Goal: Check status: Check status

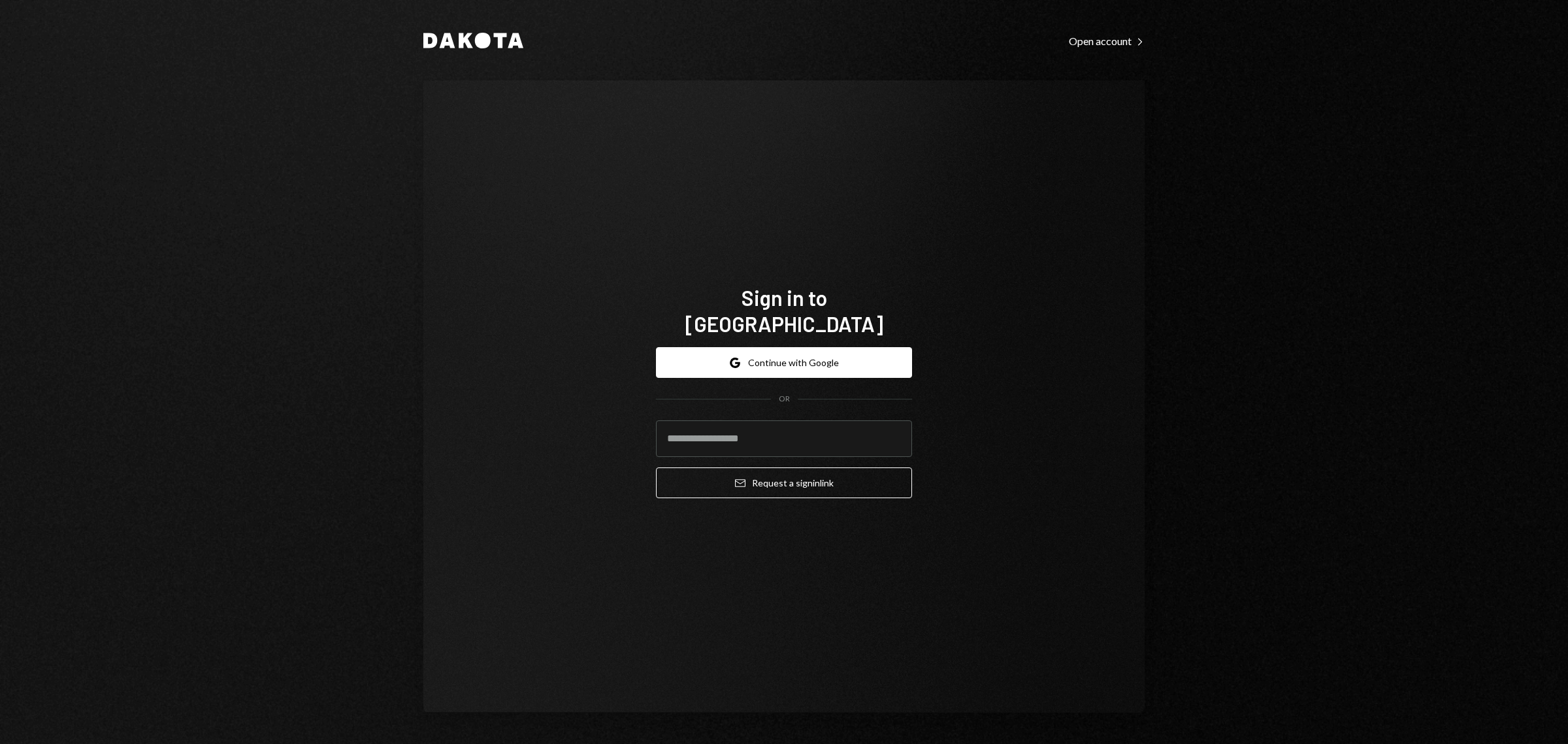
click at [1302, 427] on div "Dakota Open account Right Caret Sign in to Dakota Google Continue with Google O…" at bounding box center [784, 372] width 1568 height 744
click at [1290, 332] on div "Dakota Open account Right Caret Sign in to Dakota Google Continue with Google O…" at bounding box center [784, 372] width 1568 height 744
click at [786, 361] on button "Google Continue with Google" at bounding box center [784, 363] width 256 height 31
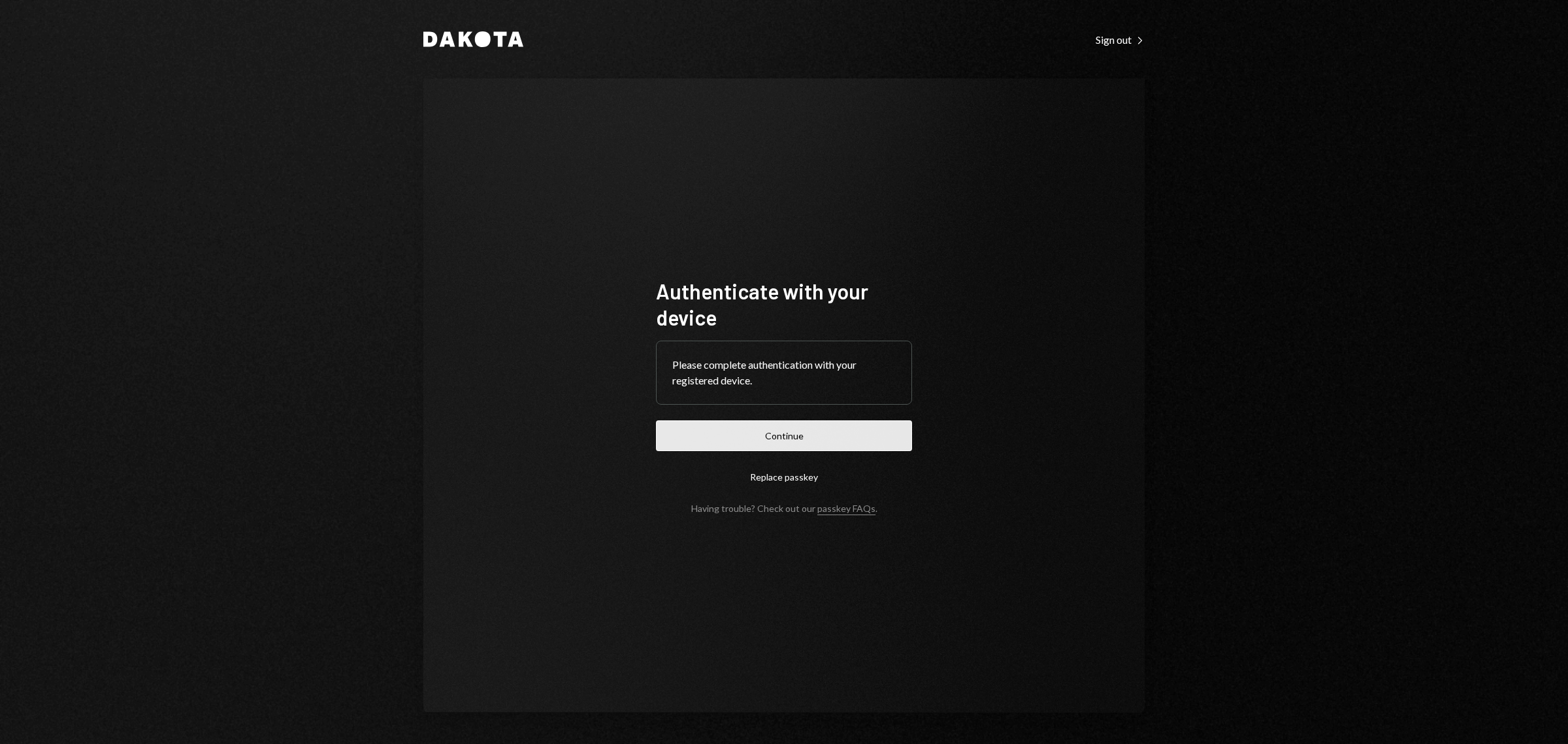
click at [785, 439] on button "Continue" at bounding box center [784, 435] width 256 height 31
click at [792, 439] on button "Continue" at bounding box center [784, 435] width 256 height 31
click at [1410, 427] on div "Dakota Sign out Right Caret Authenticate with your device Please complete authe…" at bounding box center [784, 372] width 1568 height 744
click at [835, 432] on button "Continue" at bounding box center [784, 435] width 256 height 31
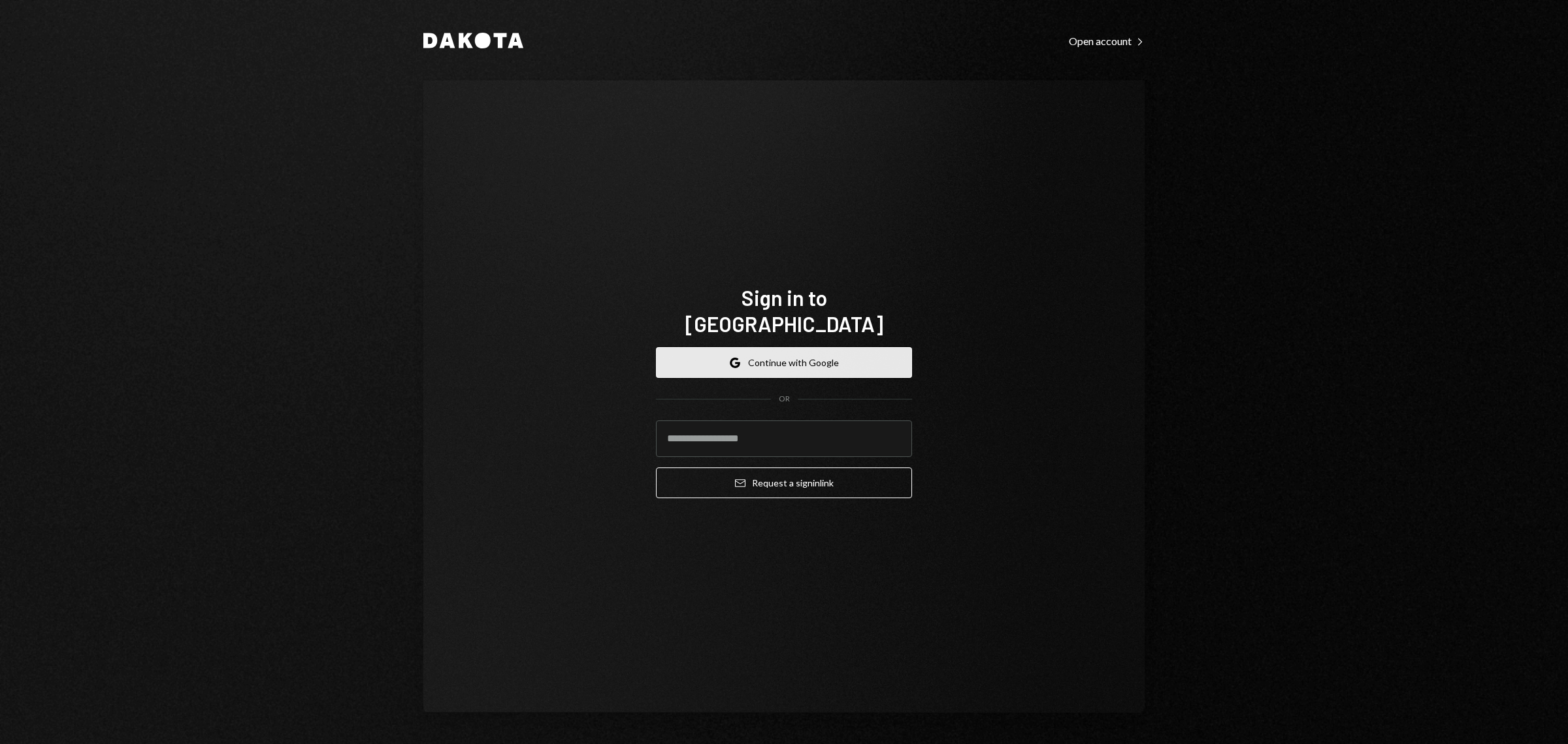
click at [784, 347] on button "Google Continue with Google" at bounding box center [784, 363] width 256 height 31
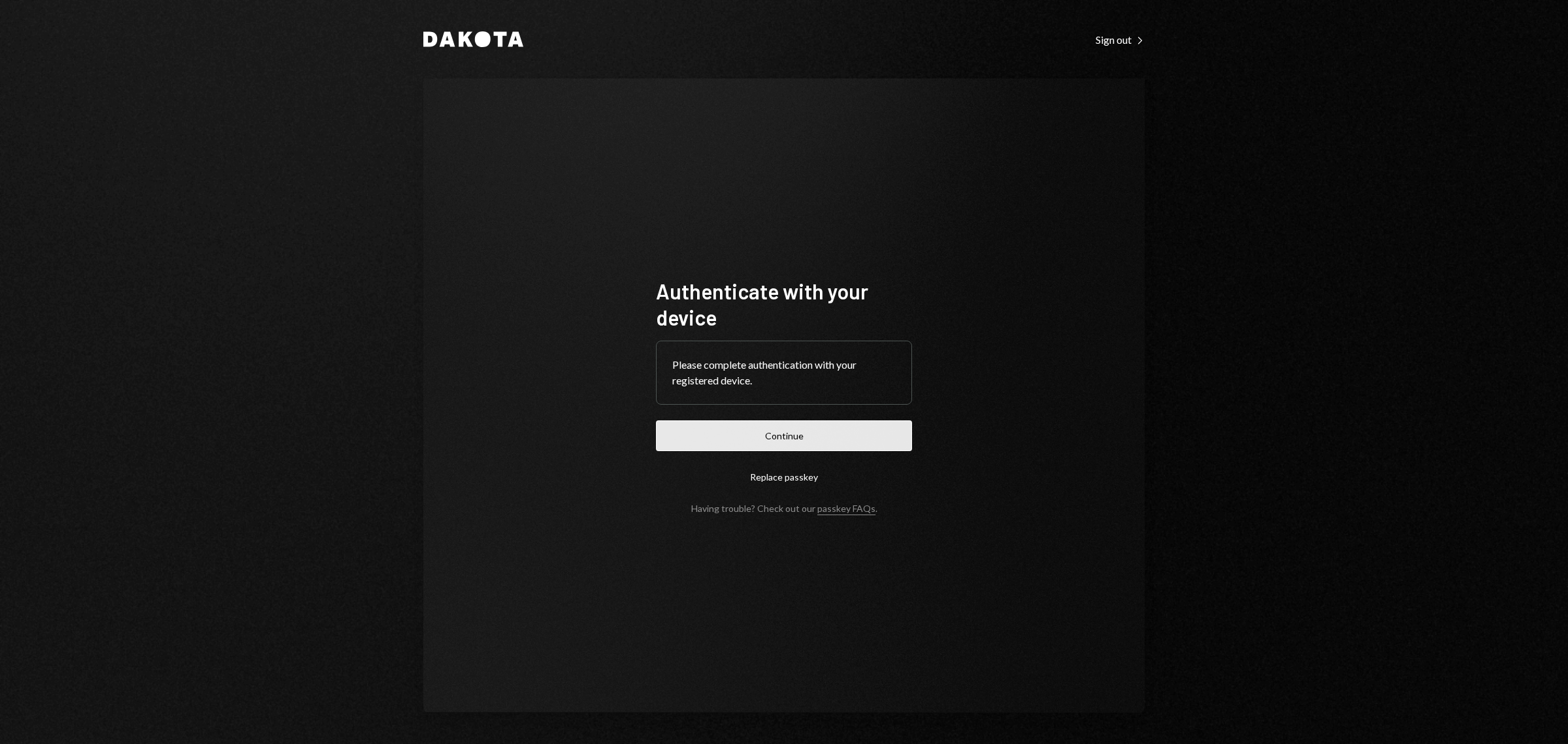
click at [765, 428] on button "Continue" at bounding box center [784, 435] width 256 height 31
click at [769, 436] on button "Continue" at bounding box center [784, 435] width 256 height 31
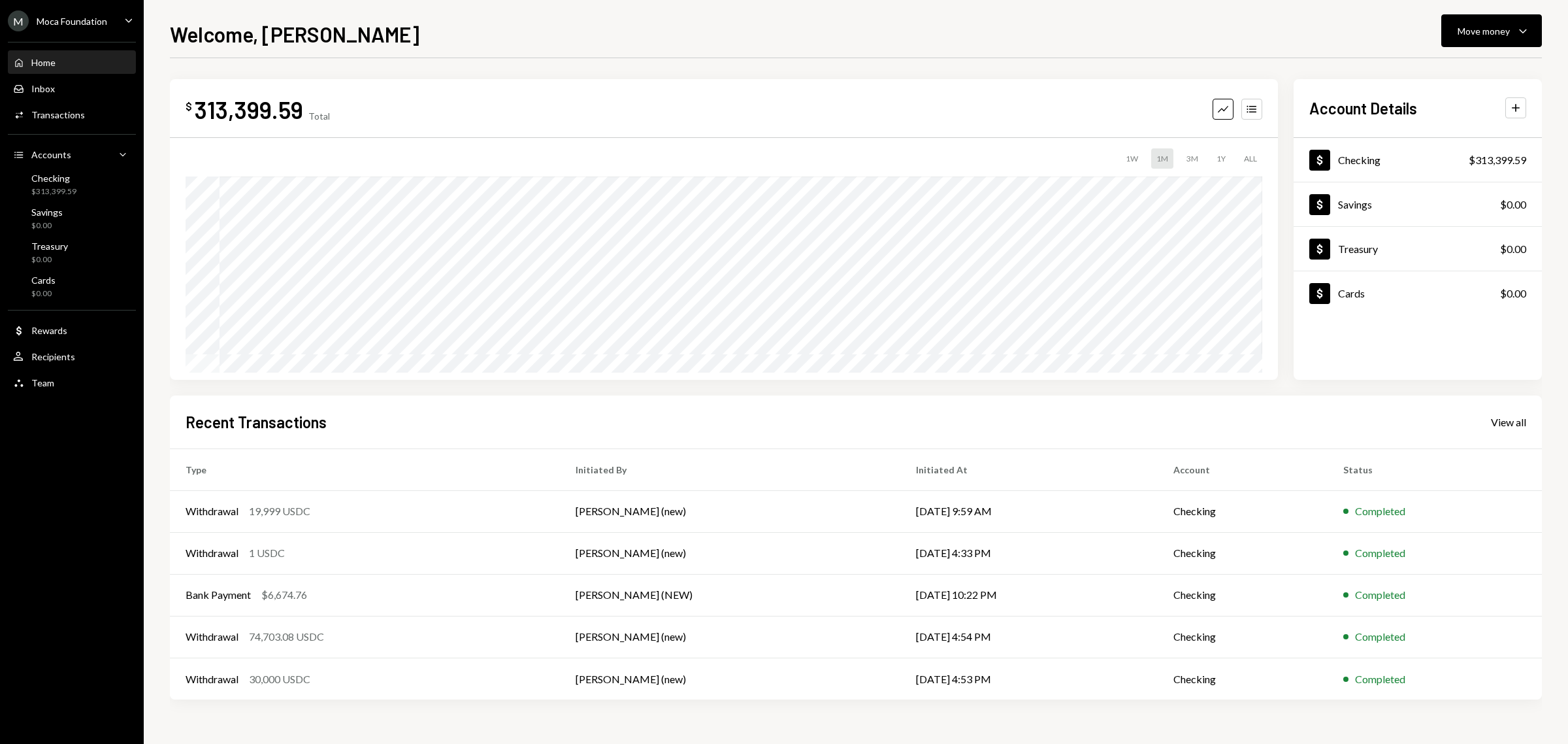
click at [60, 20] on div "Moca Foundation" at bounding box center [71, 21] width 70 height 12
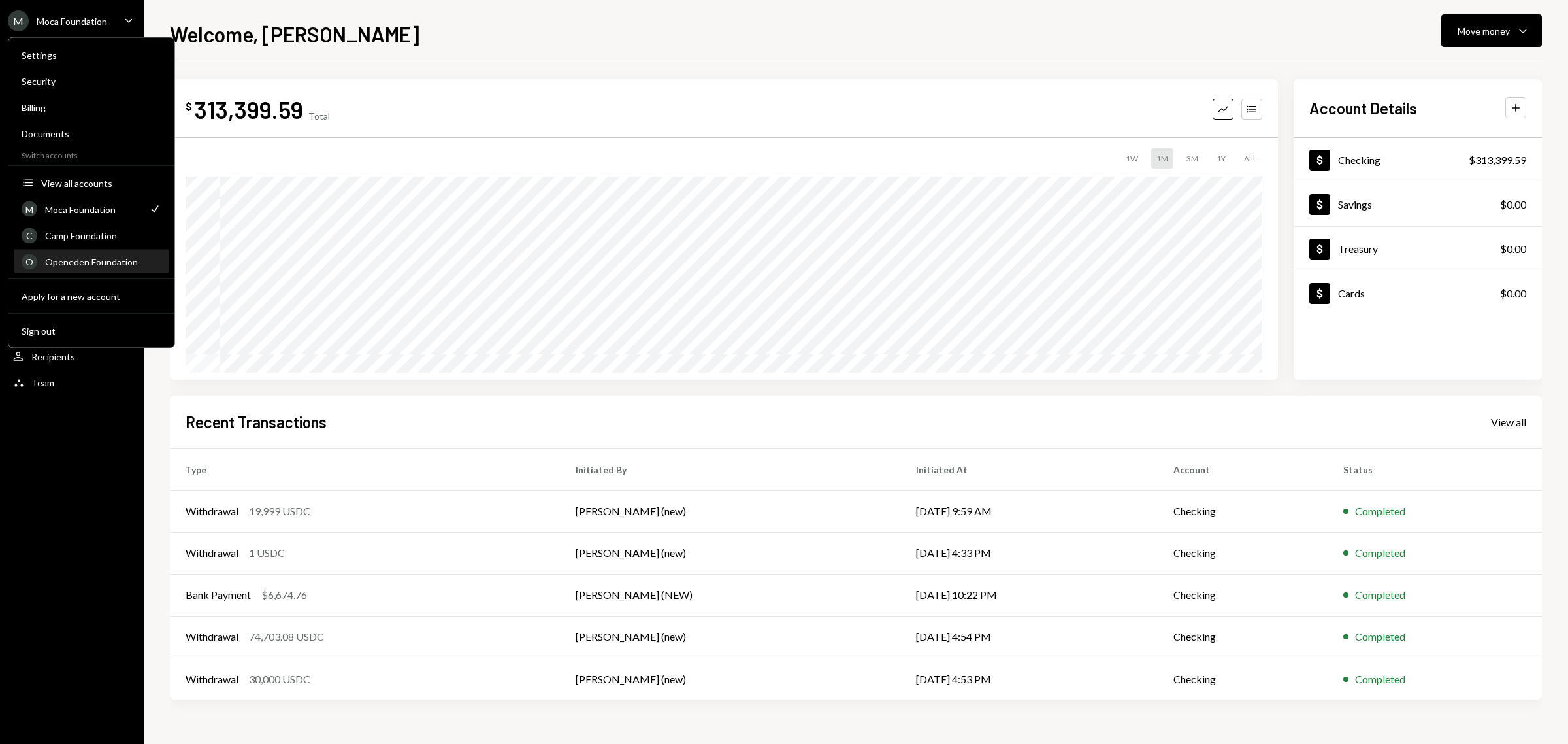
click at [82, 257] on div "Openeden Foundation" at bounding box center [103, 262] width 117 height 12
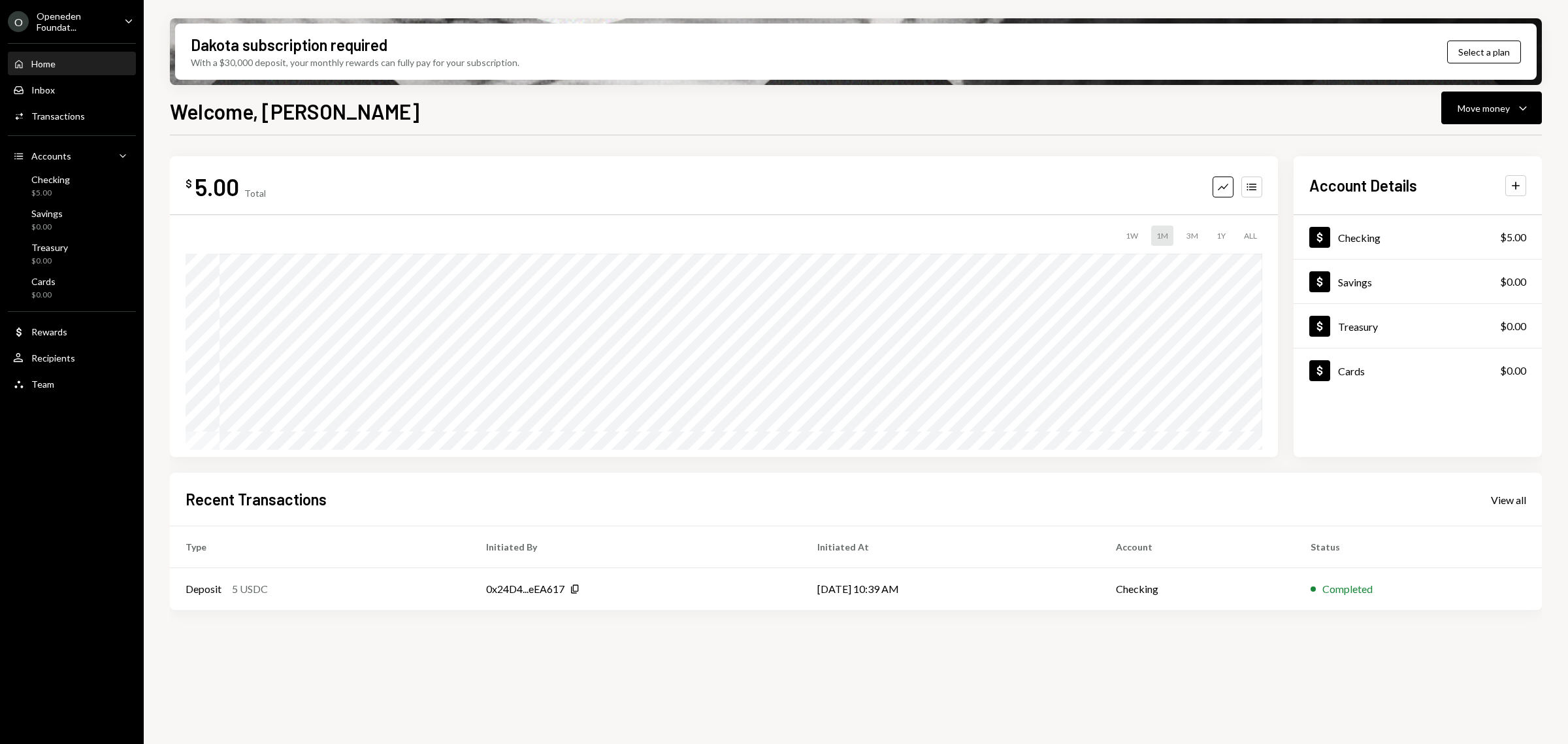
click at [52, 14] on div "Openeden Foundat..." at bounding box center [75, 21] width 77 height 22
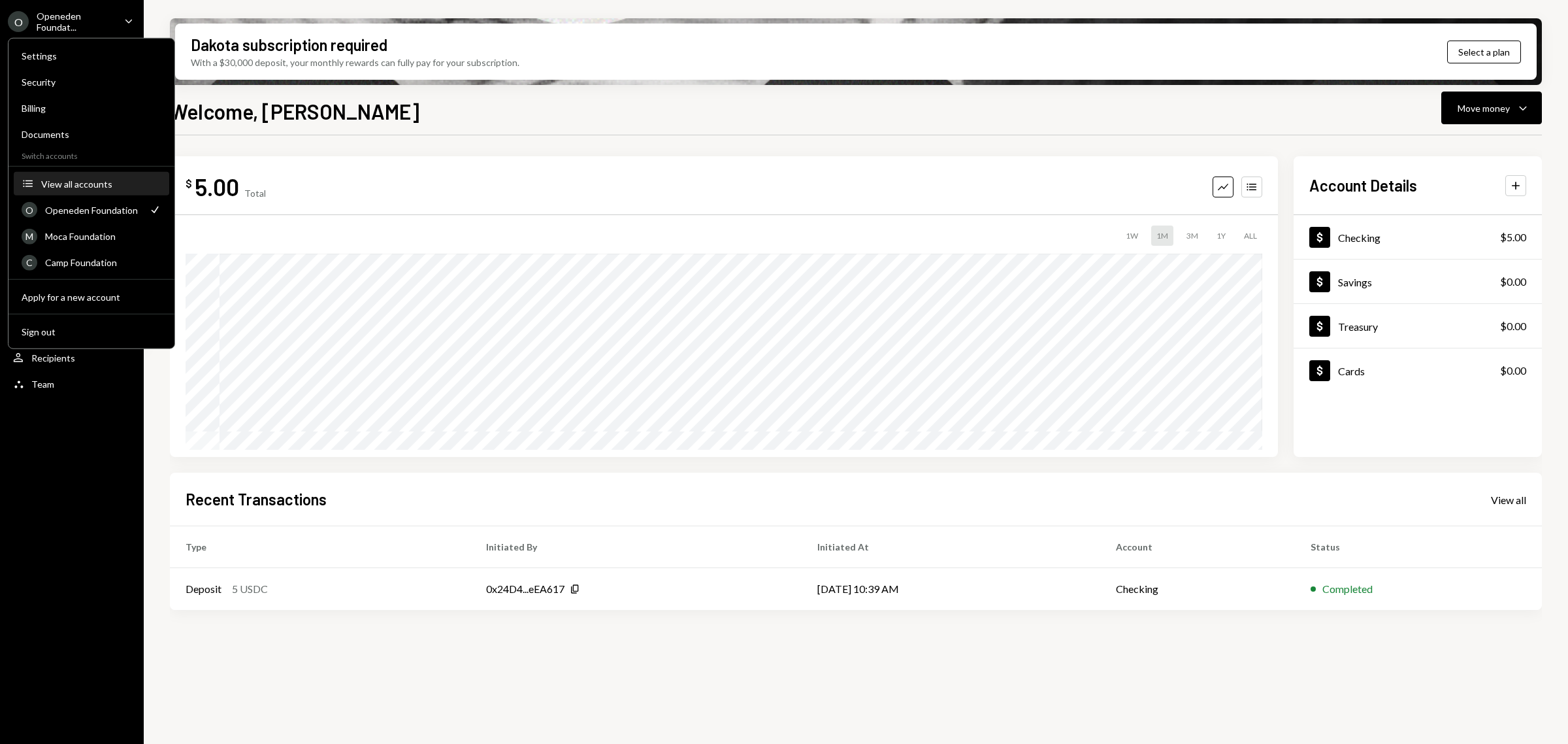
click at [80, 183] on div "View all accounts" at bounding box center [101, 183] width 121 height 12
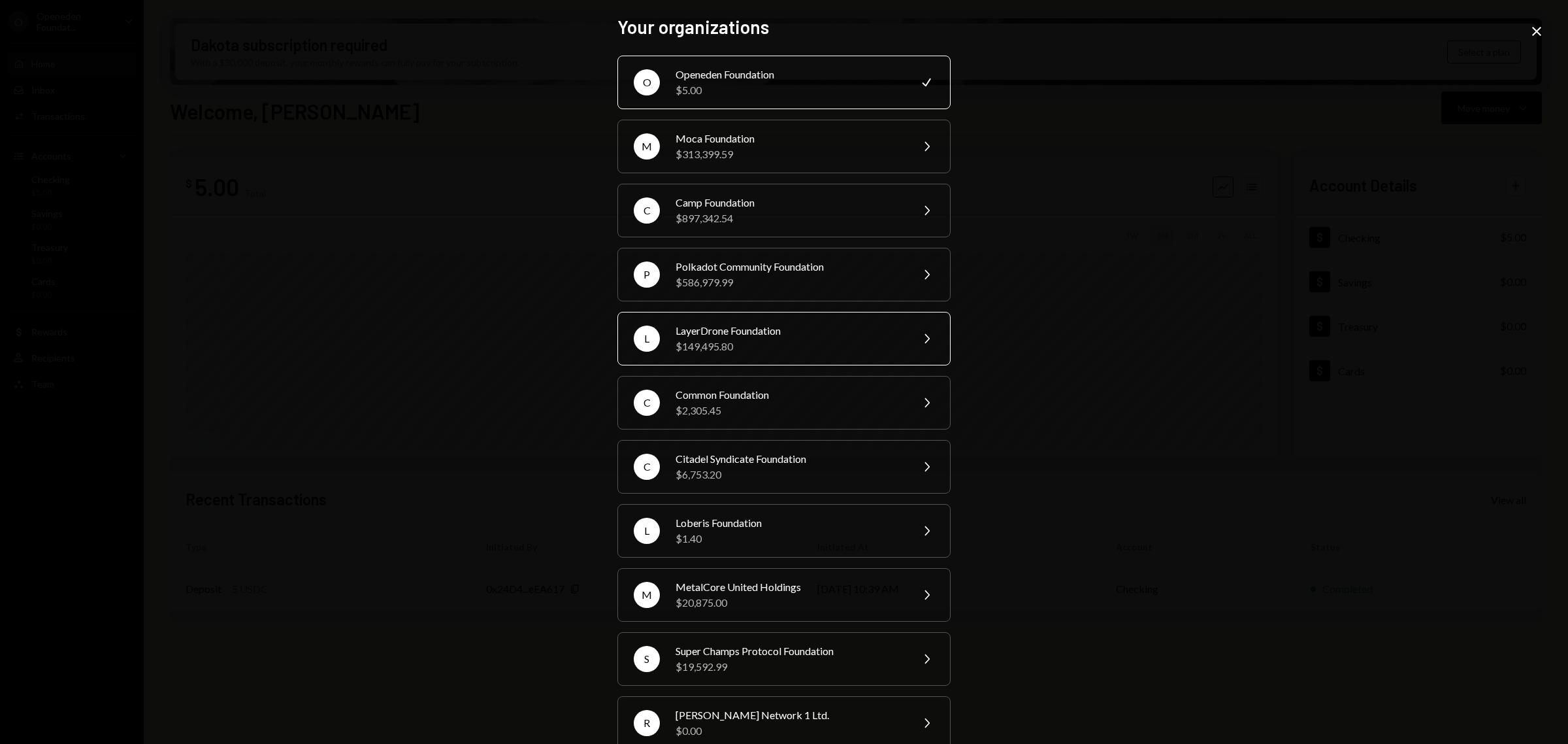
click at [799, 349] on div "$149,495.80" at bounding box center [789, 346] width 228 height 15
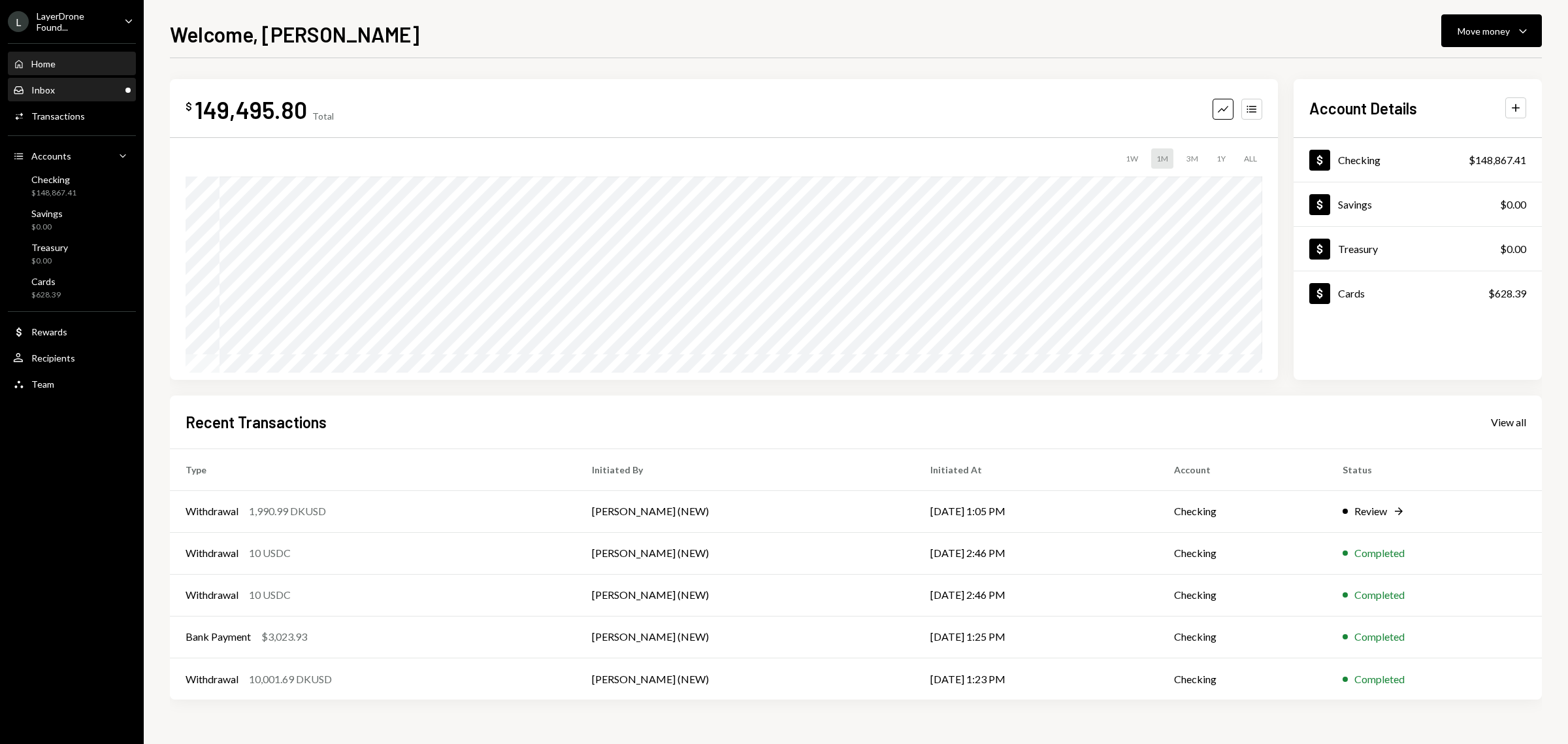
click at [87, 86] on div "Inbox Inbox" at bounding box center [72, 90] width 118 height 12
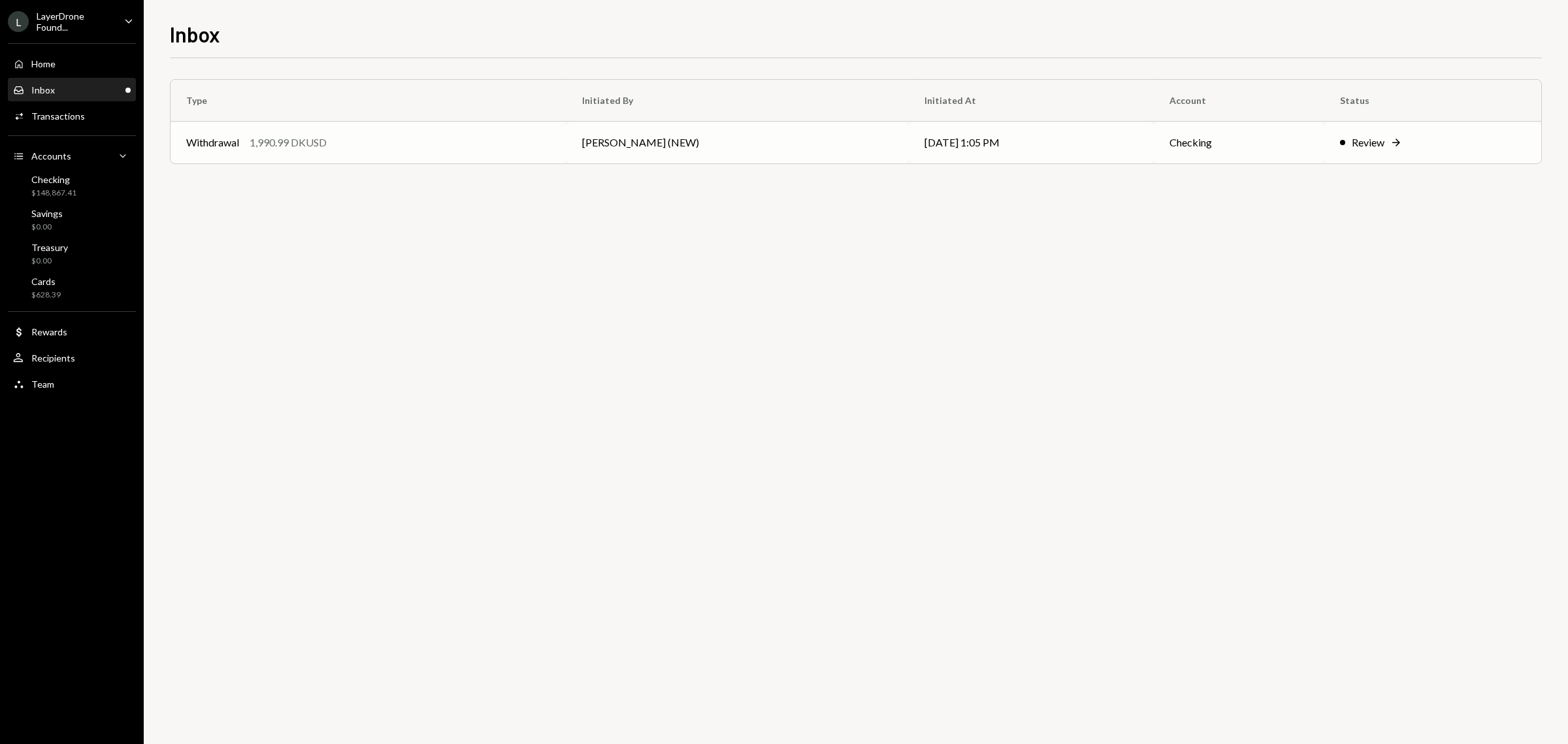
click at [226, 141] on div "Withdrawal" at bounding box center [212, 142] width 53 height 15
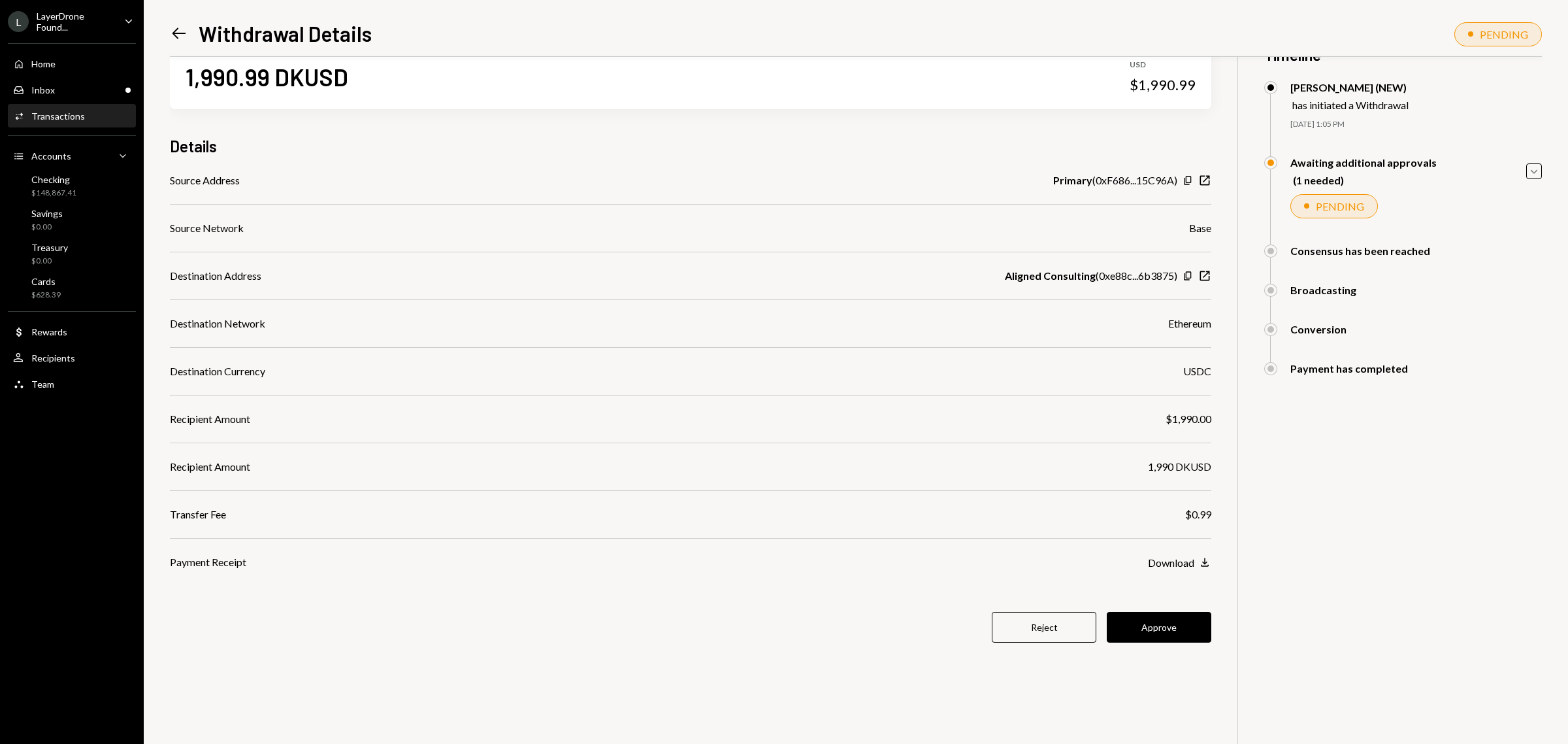
scroll to position [57, 0]
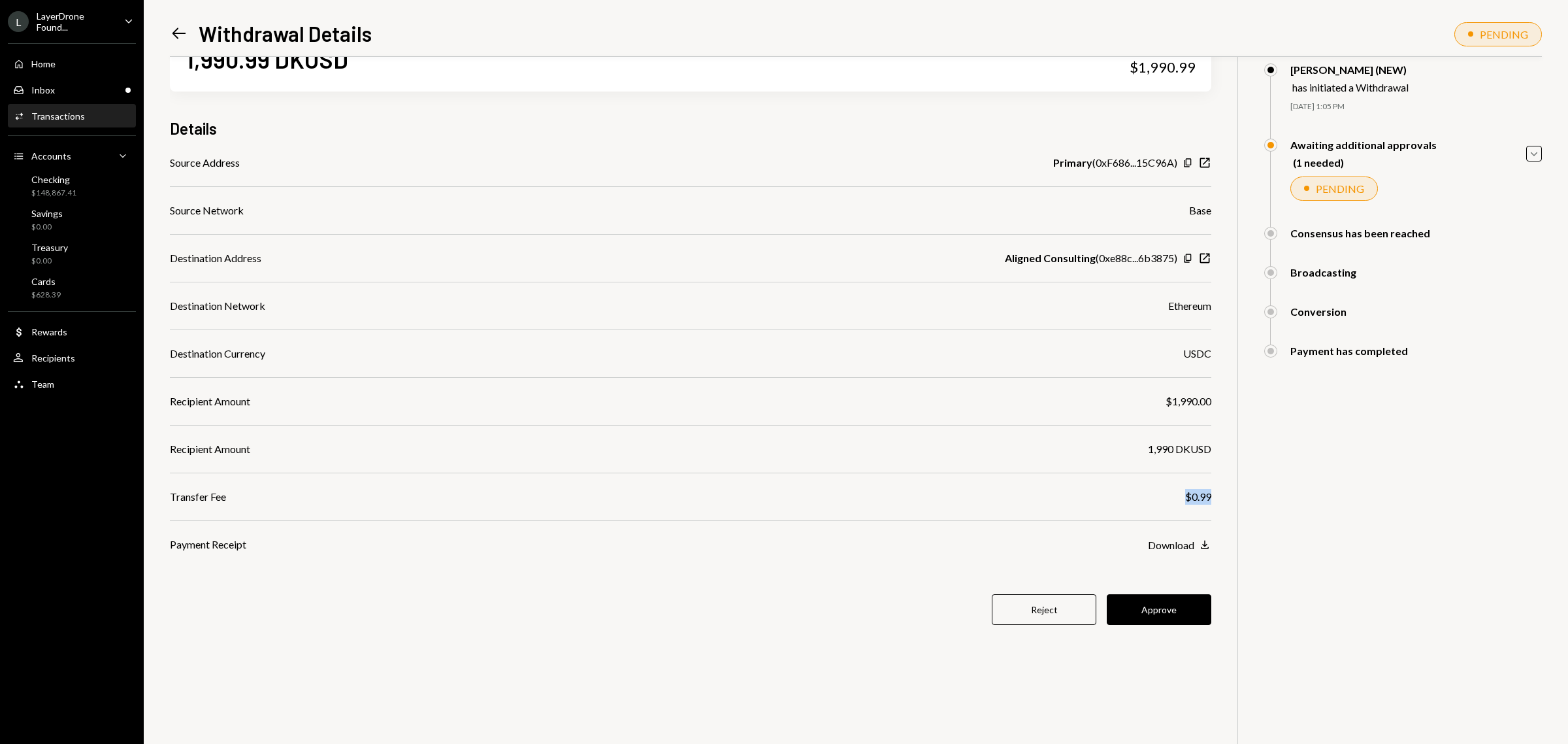
drag, startPoint x: 1214, startPoint y: 499, endPoint x: 1177, endPoint y: 498, distance: 37.0
click at [1177, 498] on div "1,990.99 DKUSD USD $1,990.99 Details Source Address Primary ( 0xF686...15C96A )…" at bounding box center [856, 372] width 1372 height 744
click at [1119, 499] on div "Transfer Fee $0.99" at bounding box center [690, 497] width 1041 height 15
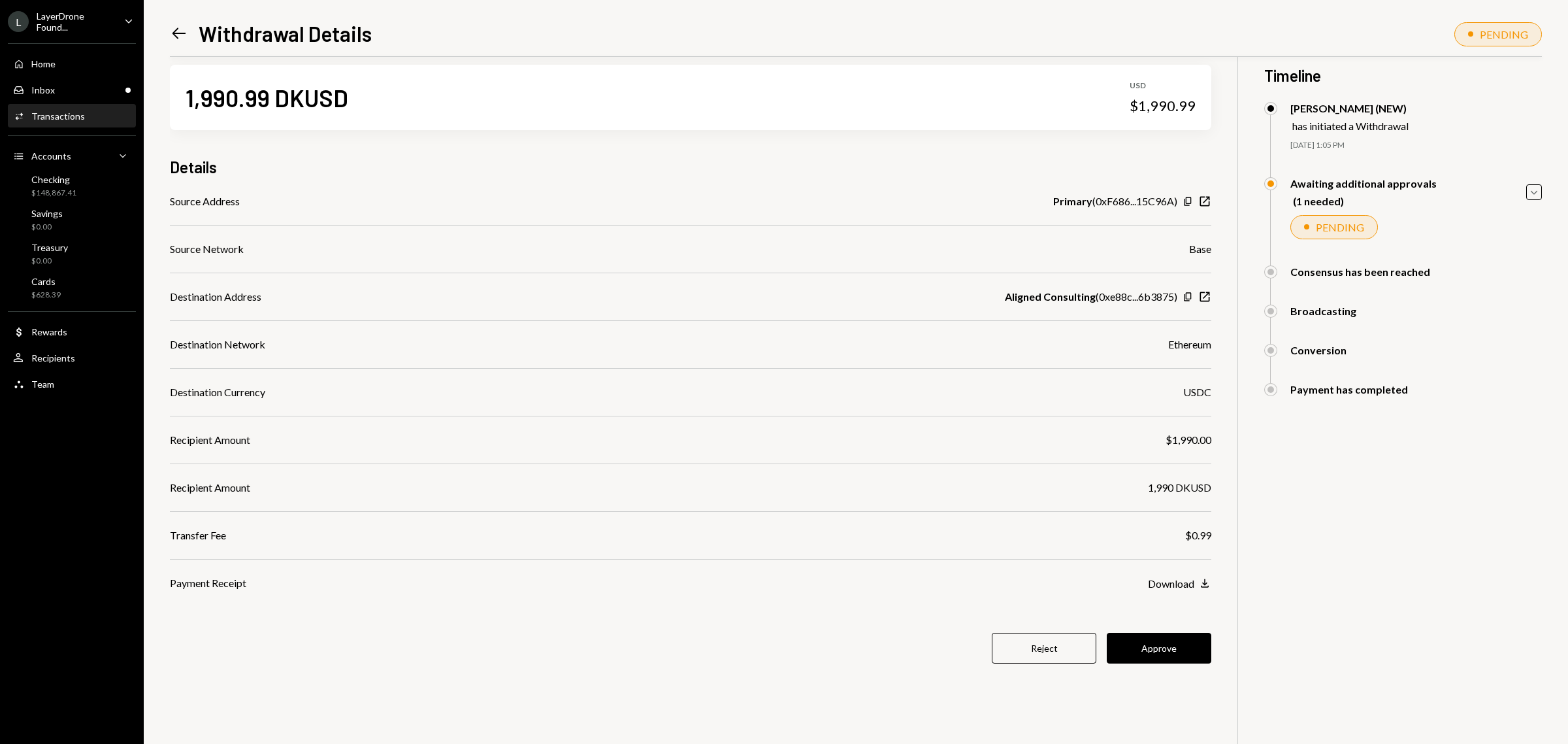
scroll to position [0, 0]
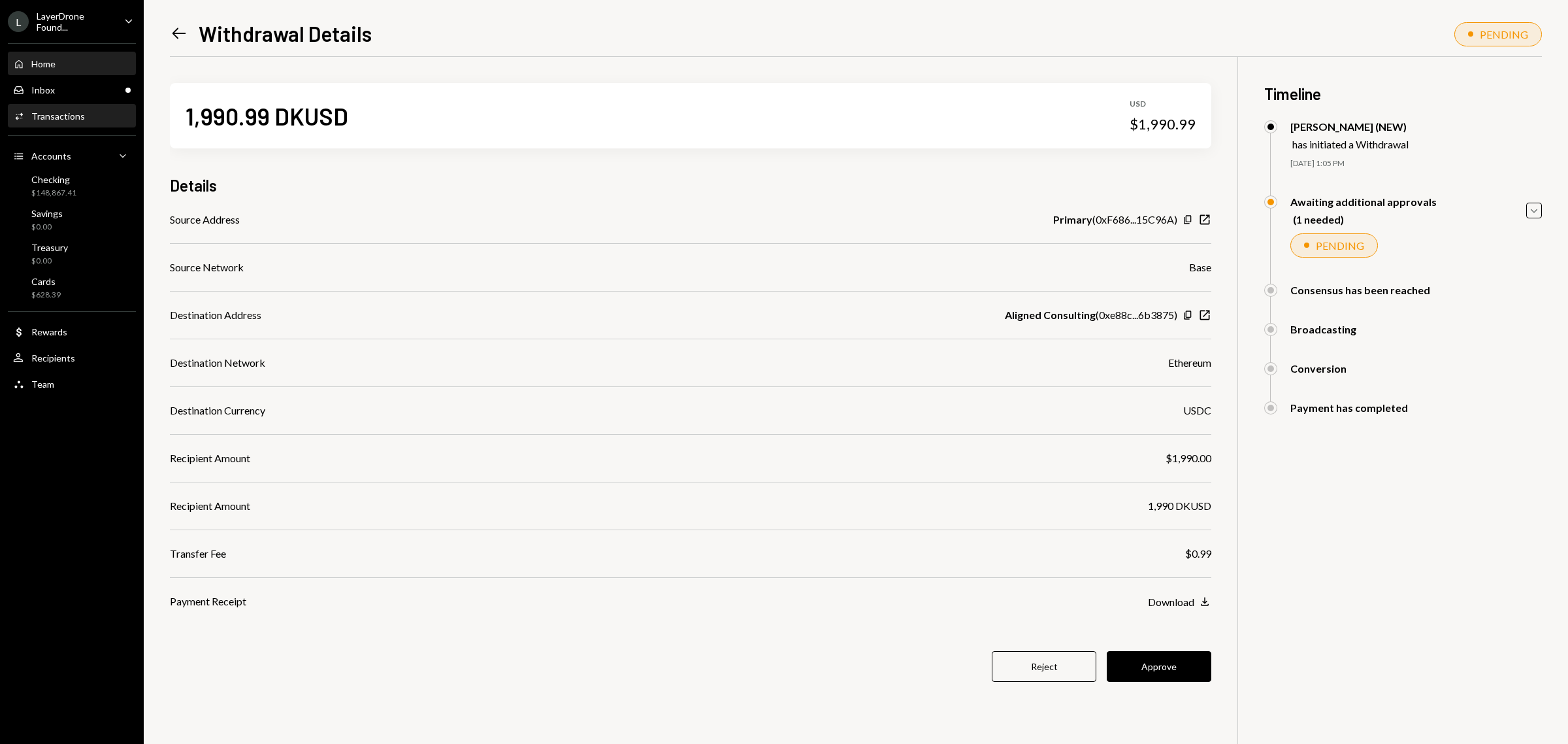
click at [47, 58] on div "Home" at bounding box center [43, 64] width 24 height 12
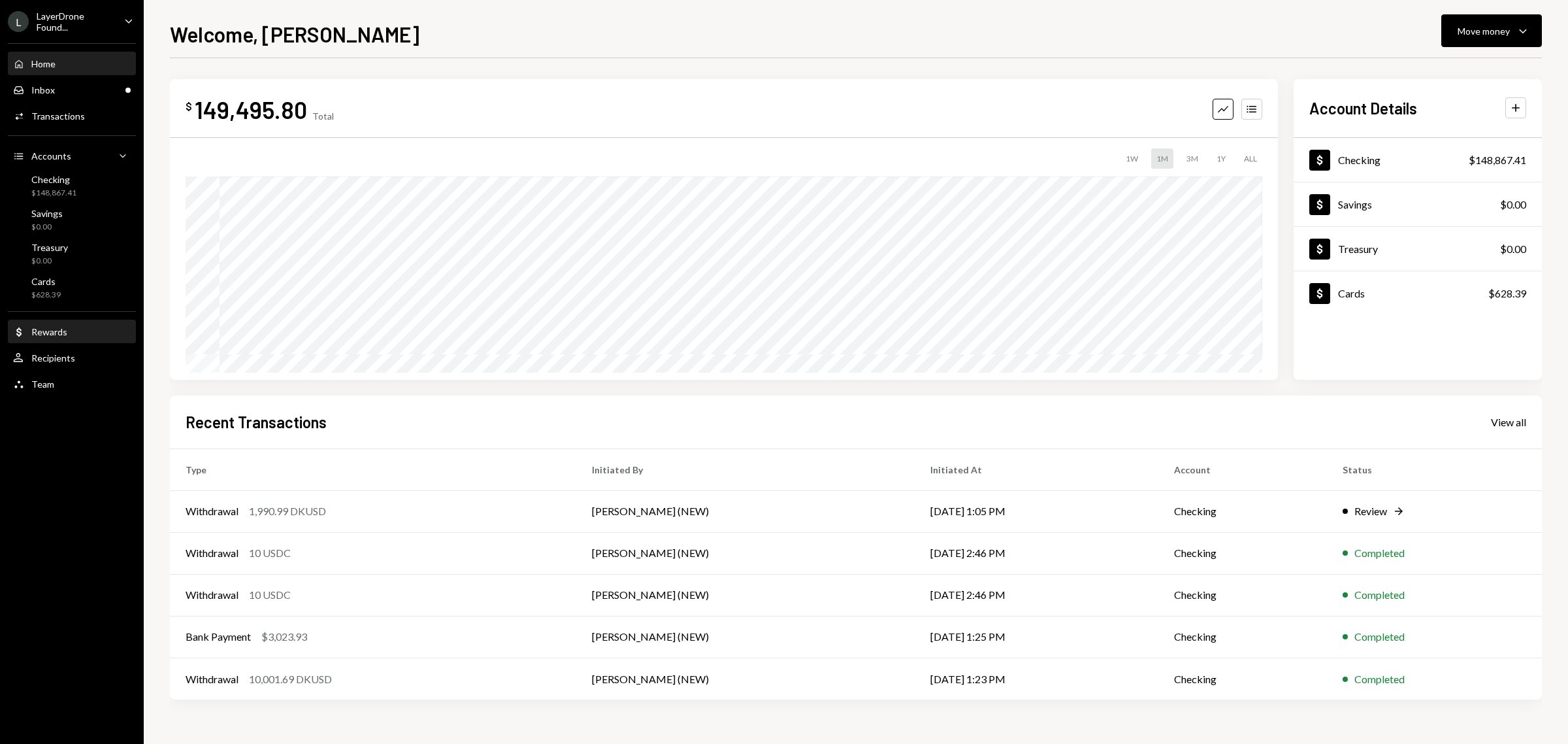
click at [74, 334] on div "Dollar Rewards" at bounding box center [72, 332] width 118 height 12
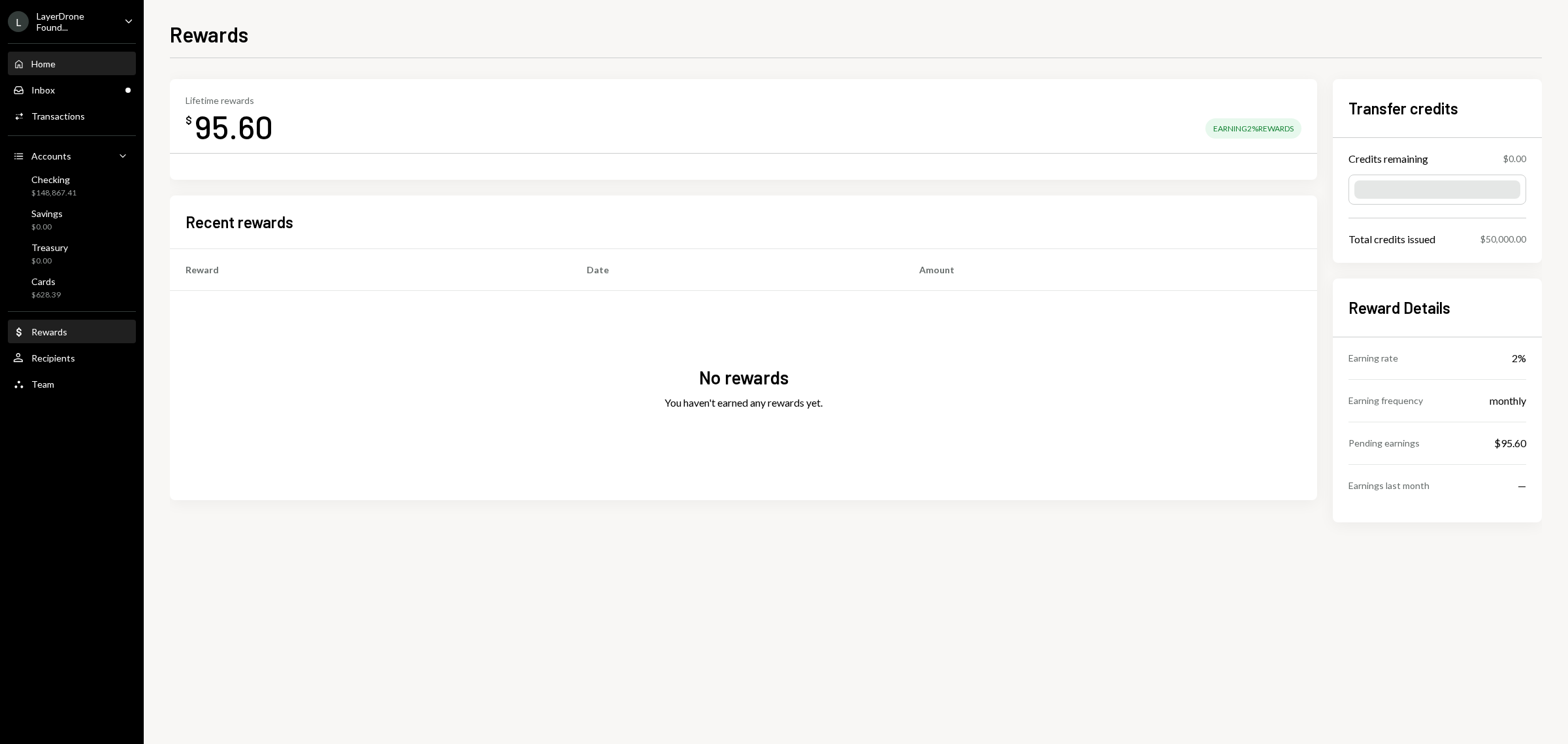
click at [67, 67] on div "Home Home" at bounding box center [72, 64] width 118 height 12
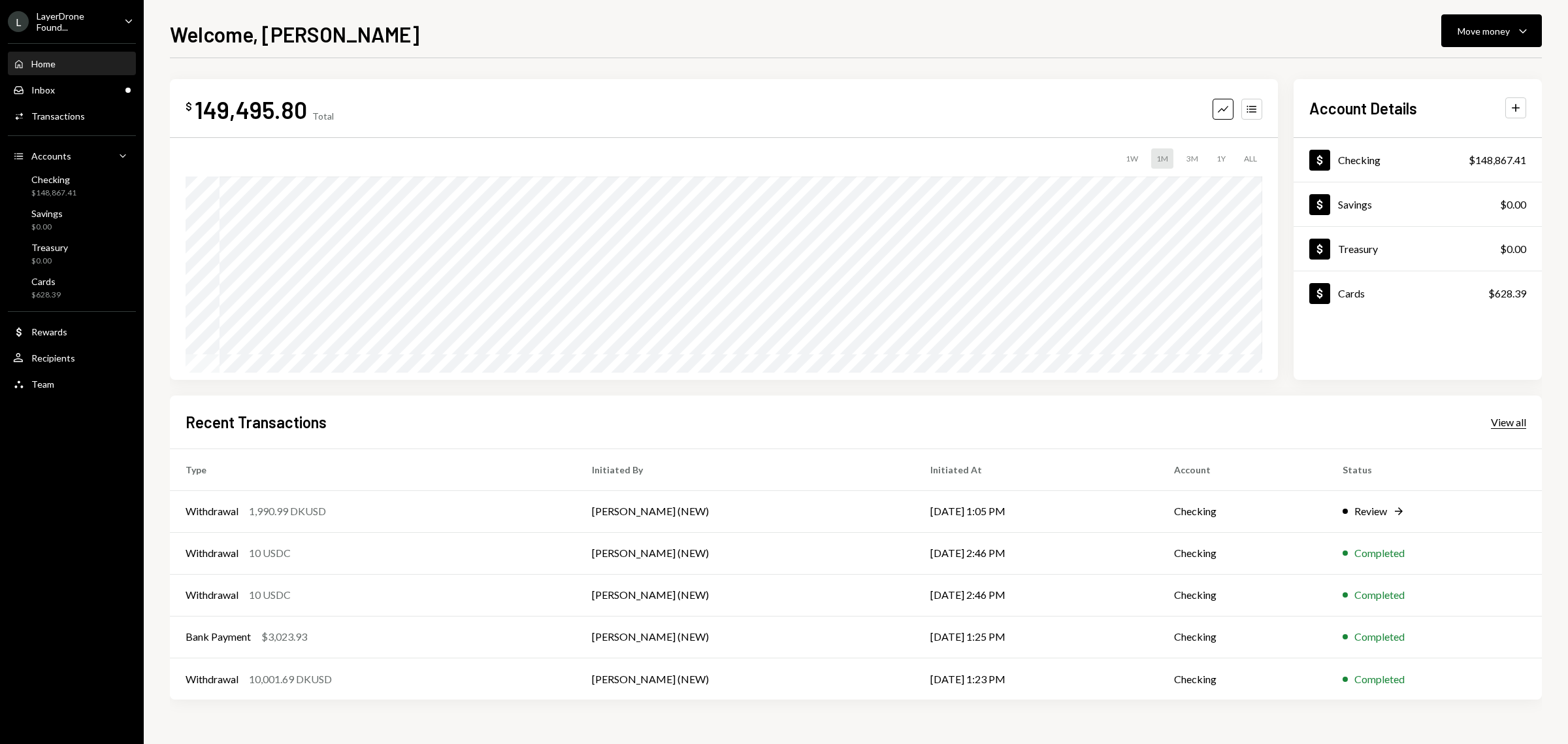
click at [1497, 427] on div "View all" at bounding box center [1508, 423] width 36 height 14
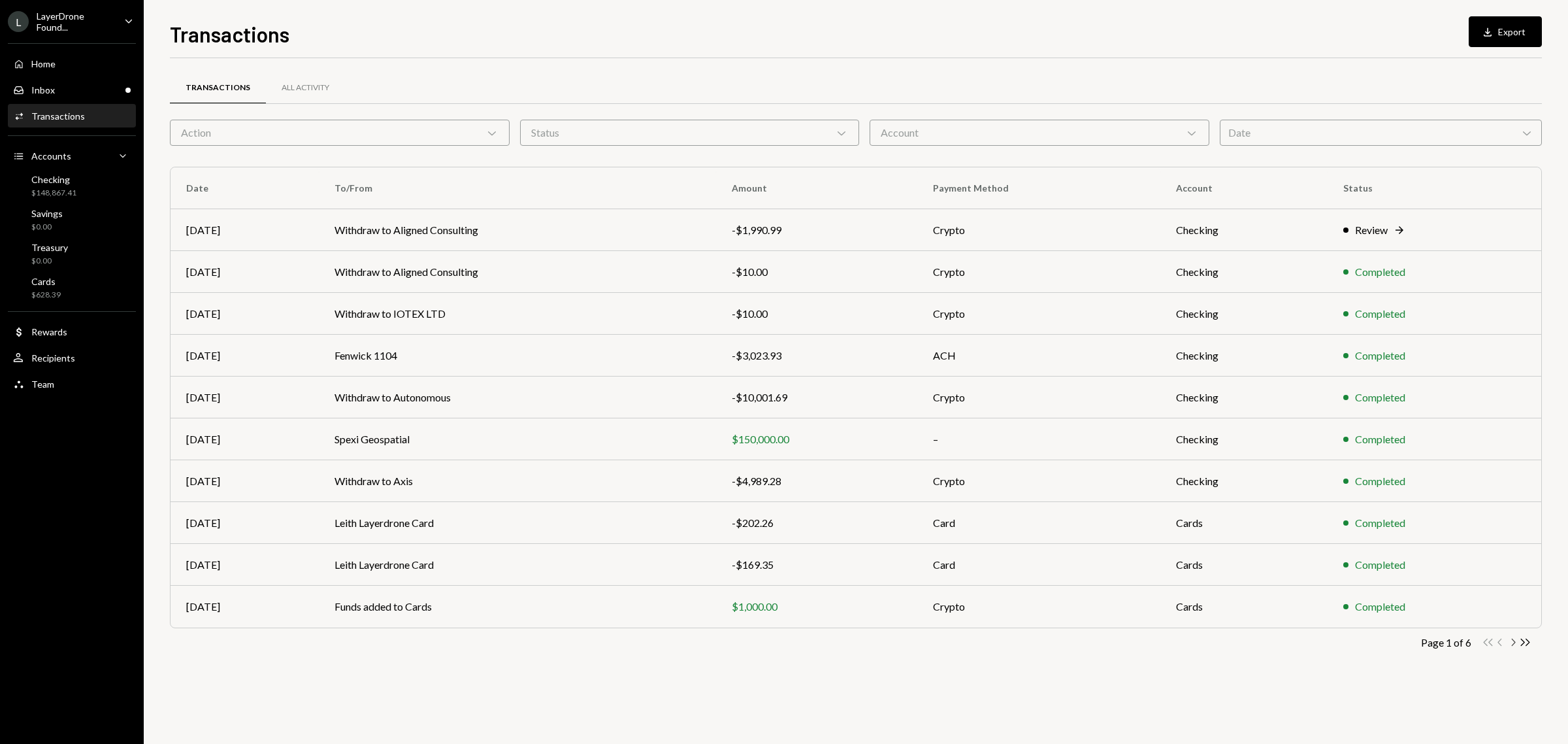
click at [1513, 642] on icon "Chevron Right" at bounding box center [1513, 642] width 13 height 13
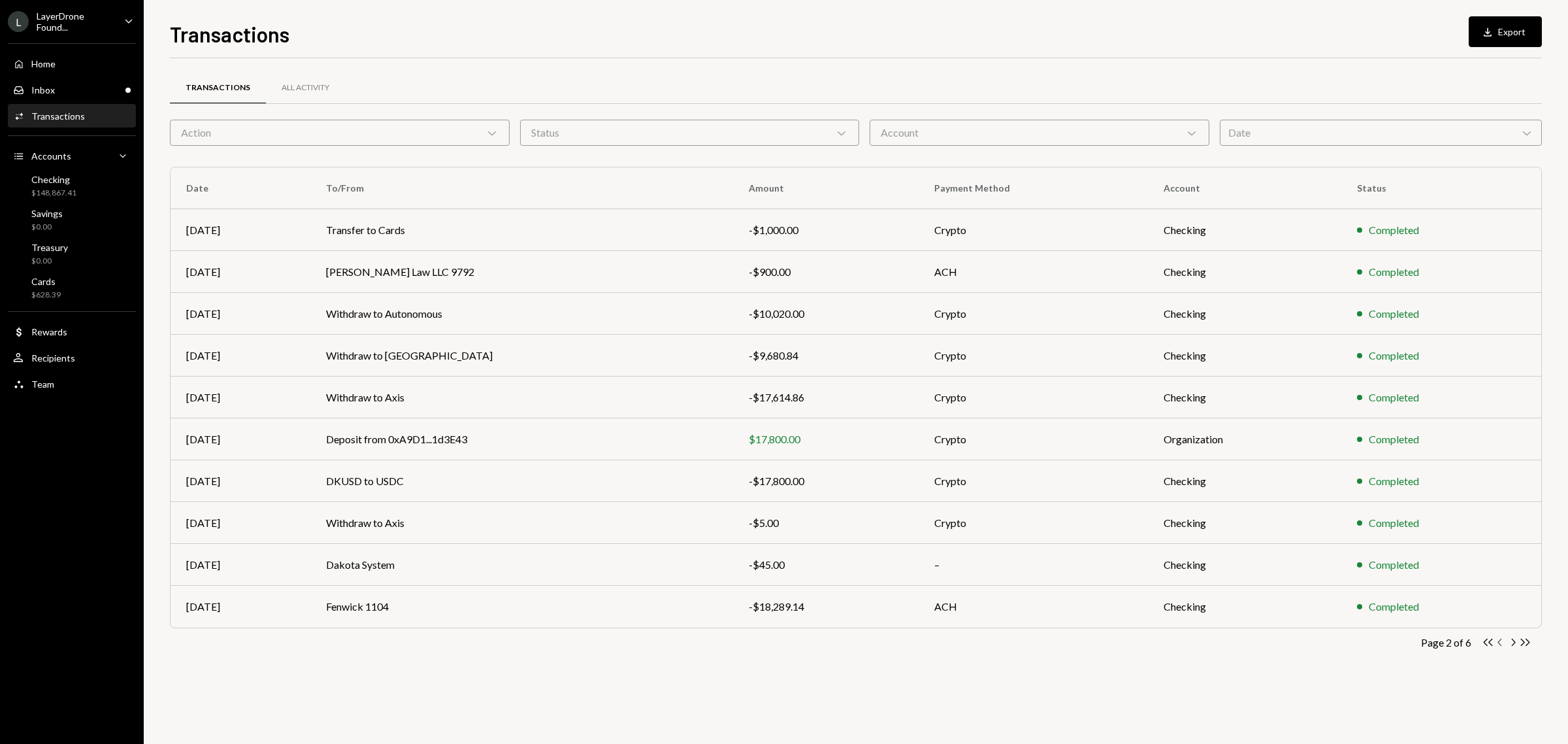
click at [1500, 645] on icon "button" at bounding box center [1499, 642] width 4 height 7
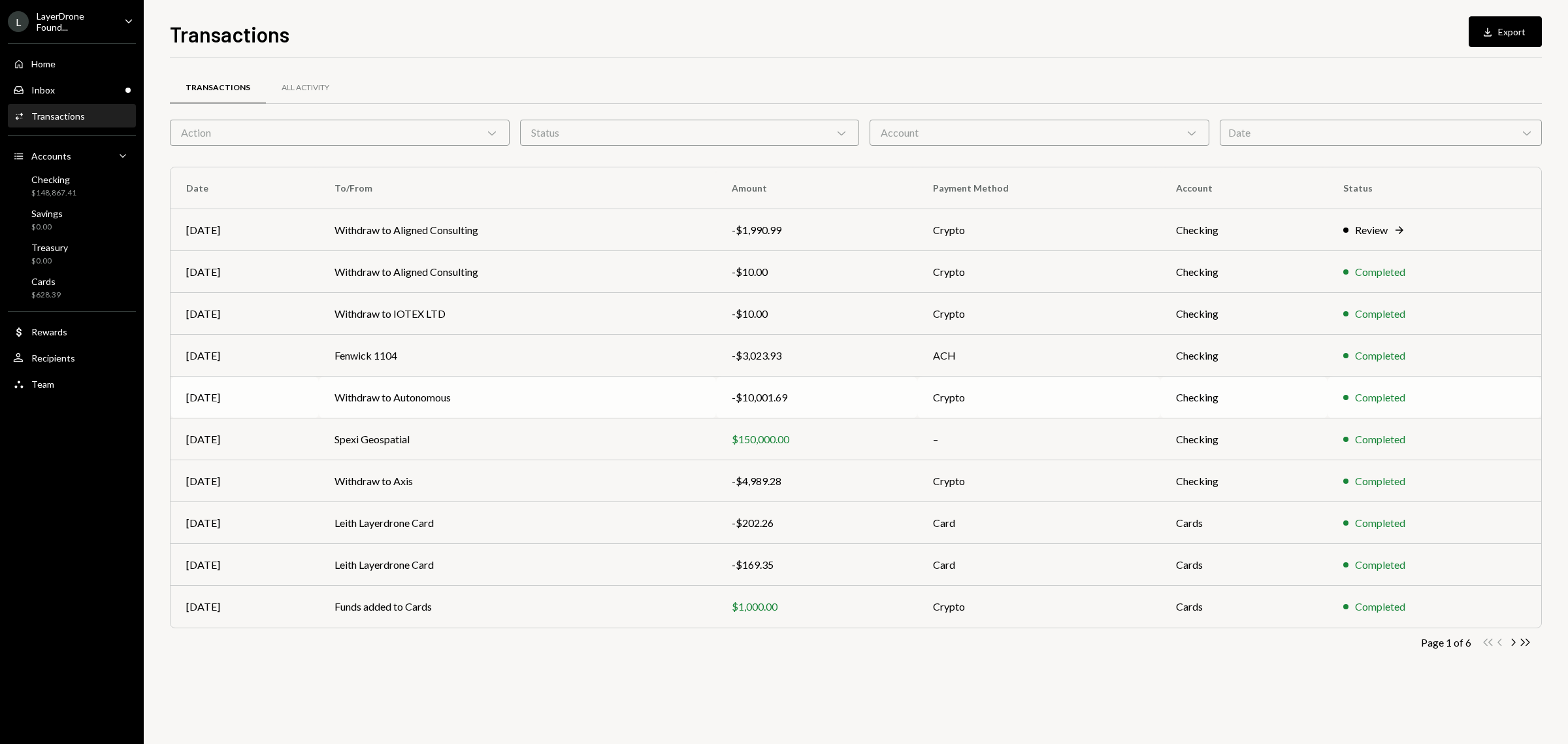
click at [365, 394] on td "Withdraw to Autonomous" at bounding box center [517, 397] width 398 height 41
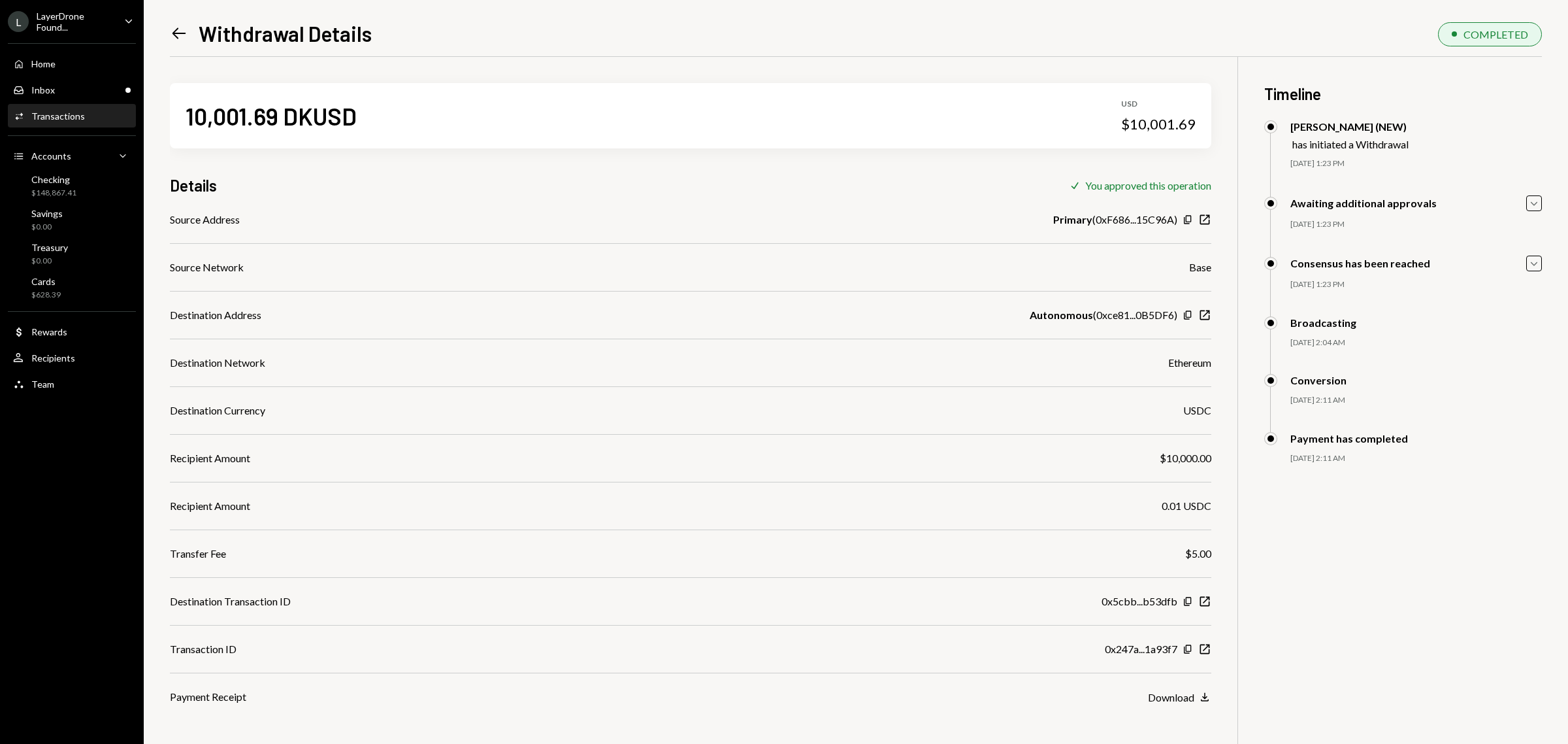
click at [181, 34] on icon at bounding box center [179, 34] width 14 height 12
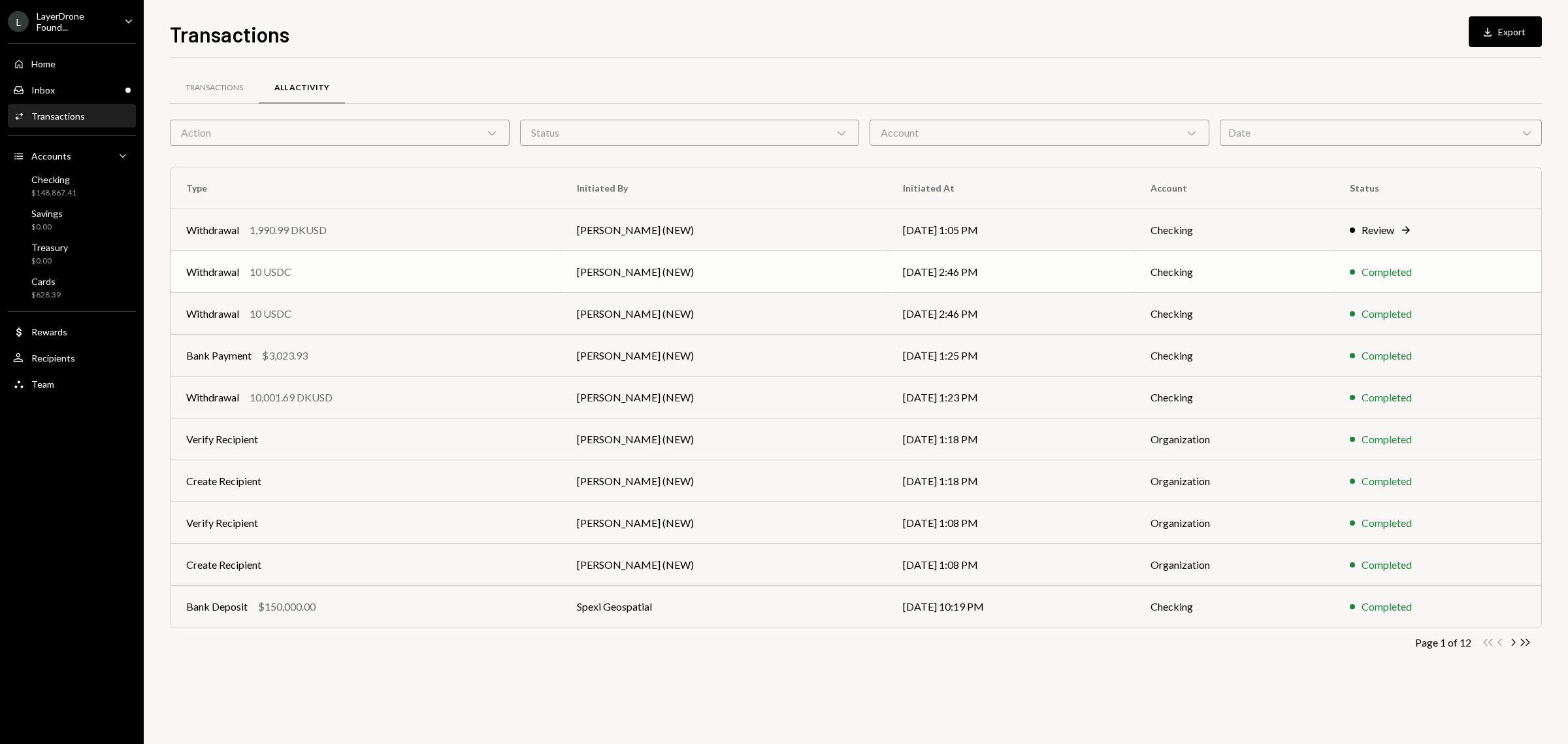
click at [646, 252] on td "[PERSON_NAME] (NEW)" at bounding box center [725, 271] width 326 height 41
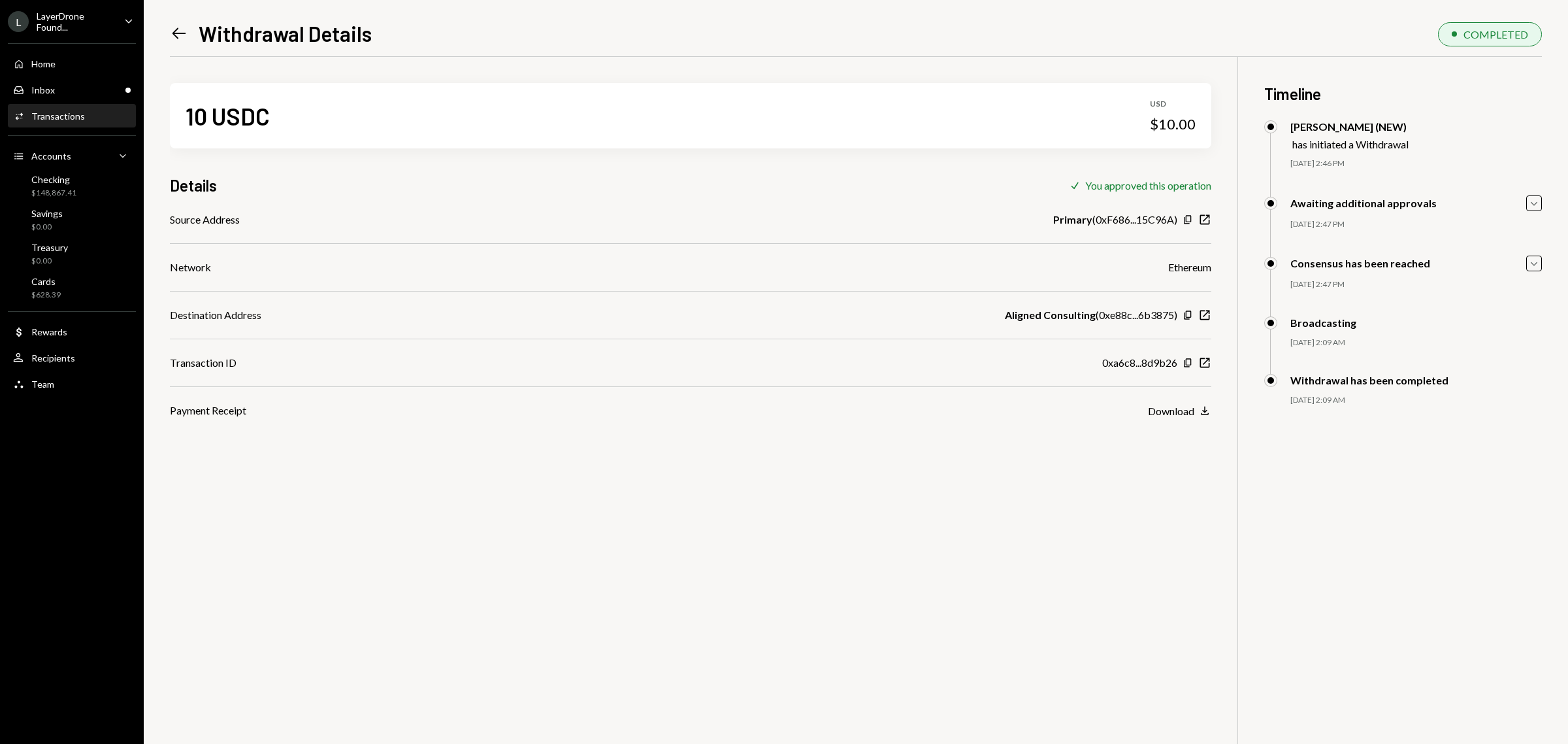
click at [167, 35] on div "Left Arrow Withdrawal Details COMPLETED 10 USDC USD $10.00 Details Check You ap…" at bounding box center [856, 372] width 1424 height 744
click at [184, 32] on icon "Left Arrow" at bounding box center [179, 33] width 18 height 18
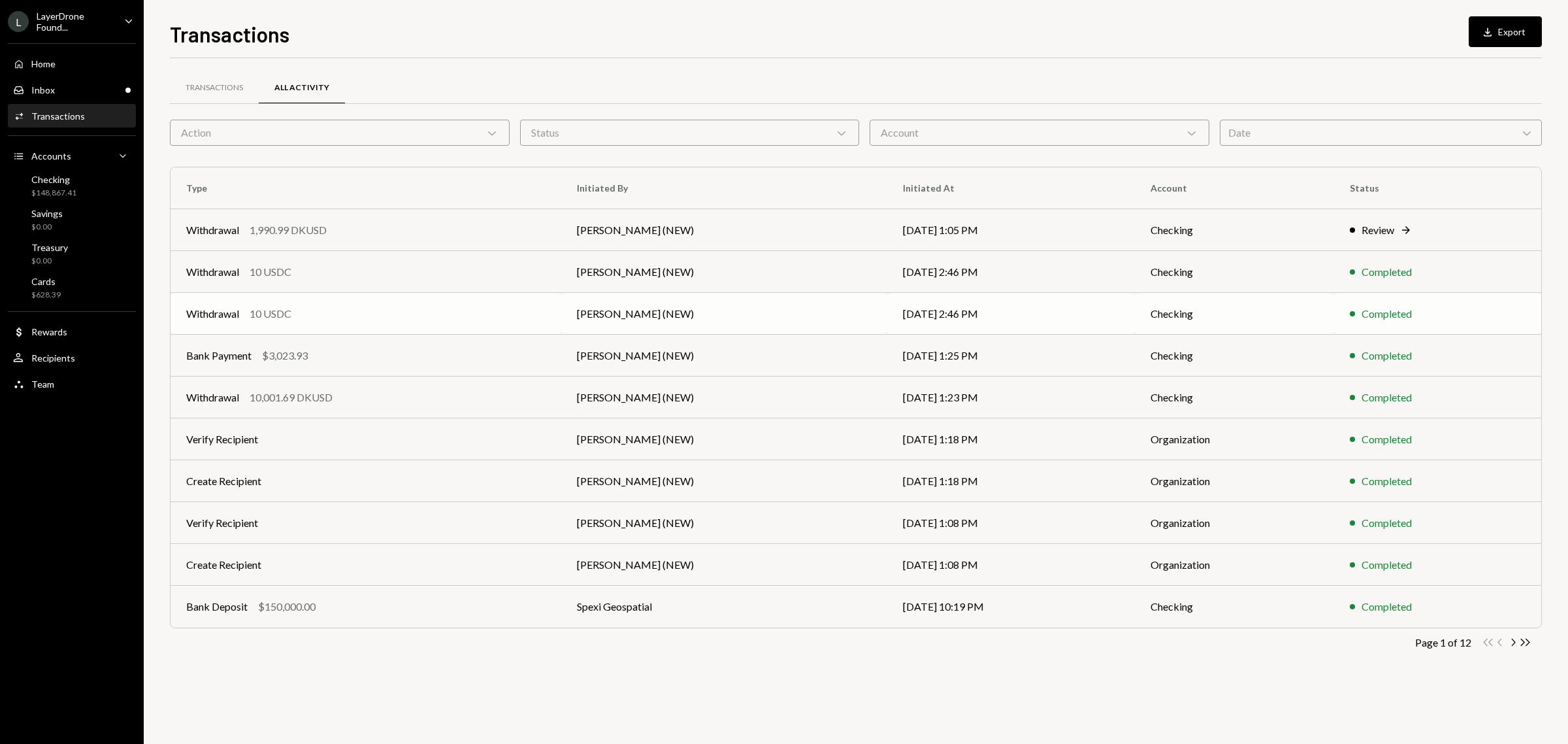
click at [270, 312] on div "10 USDC" at bounding box center [270, 314] width 41 height 15
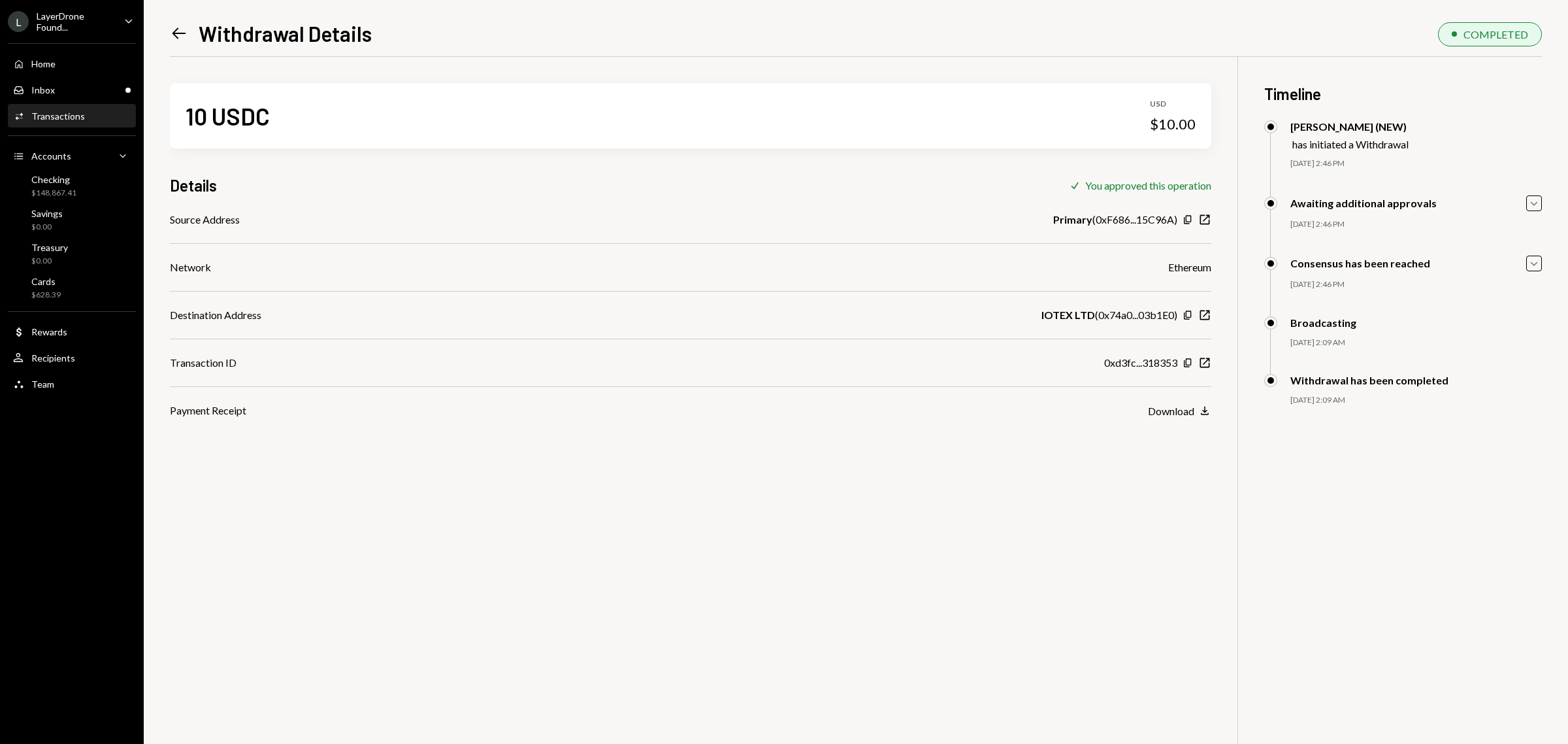
click at [167, 36] on div "Left Arrow Withdrawal Details COMPLETED 10 USDC USD $10.00 Details Check You ap…" at bounding box center [856, 372] width 1424 height 744
click at [179, 32] on icon "Left Arrow" at bounding box center [179, 33] width 18 height 18
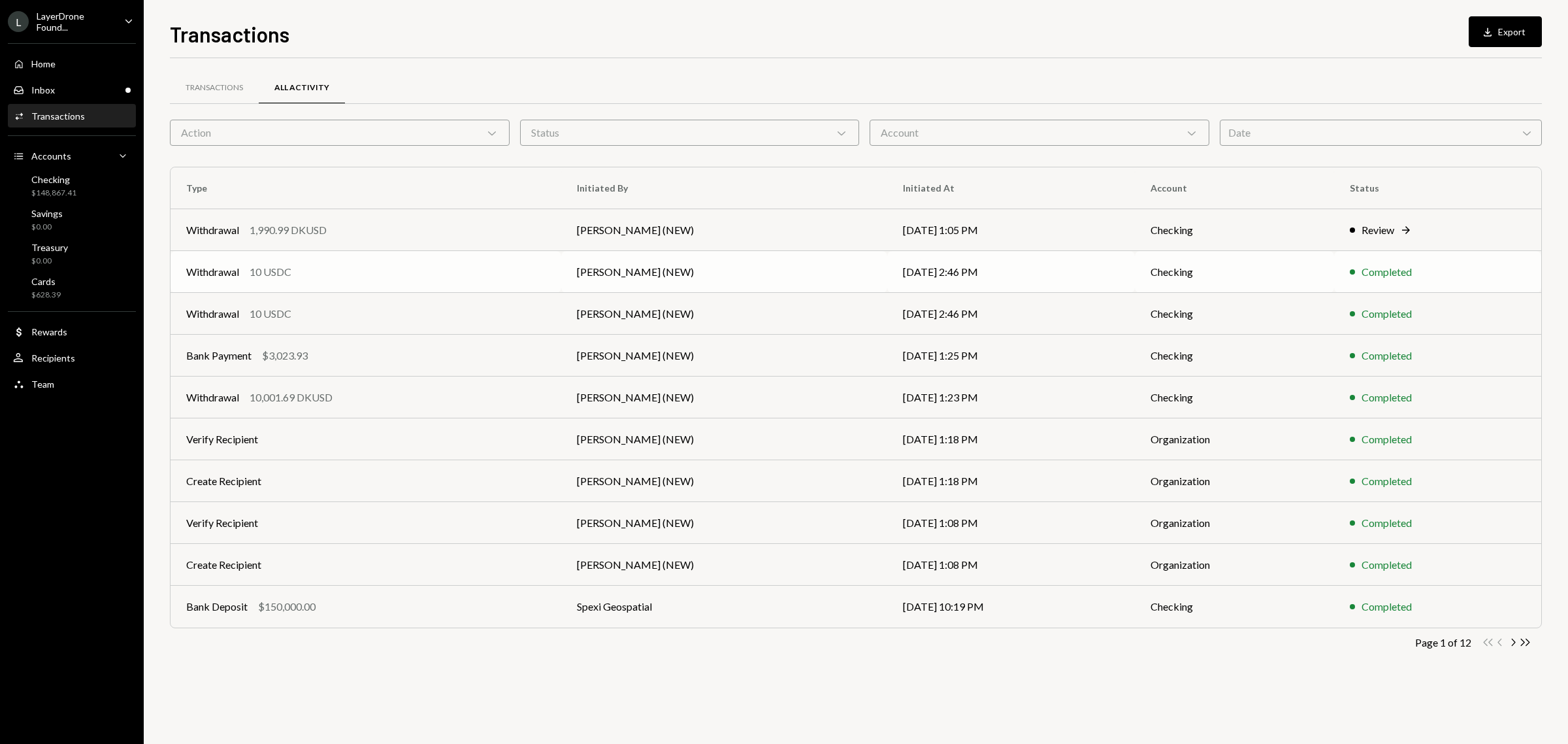
click at [222, 272] on div "Withdrawal" at bounding box center [212, 272] width 53 height 15
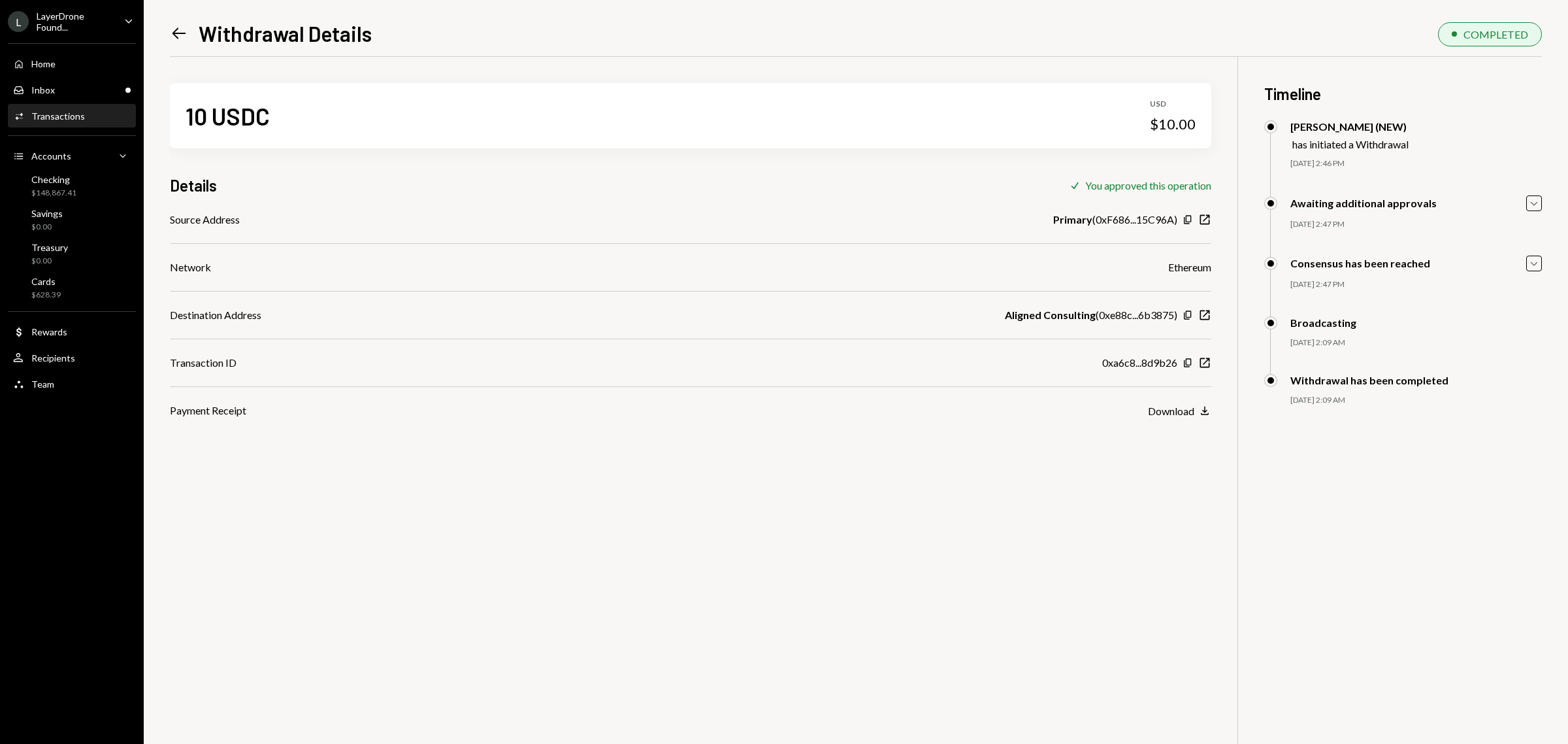
click at [178, 33] on icon "Left Arrow" at bounding box center [179, 33] width 18 height 18
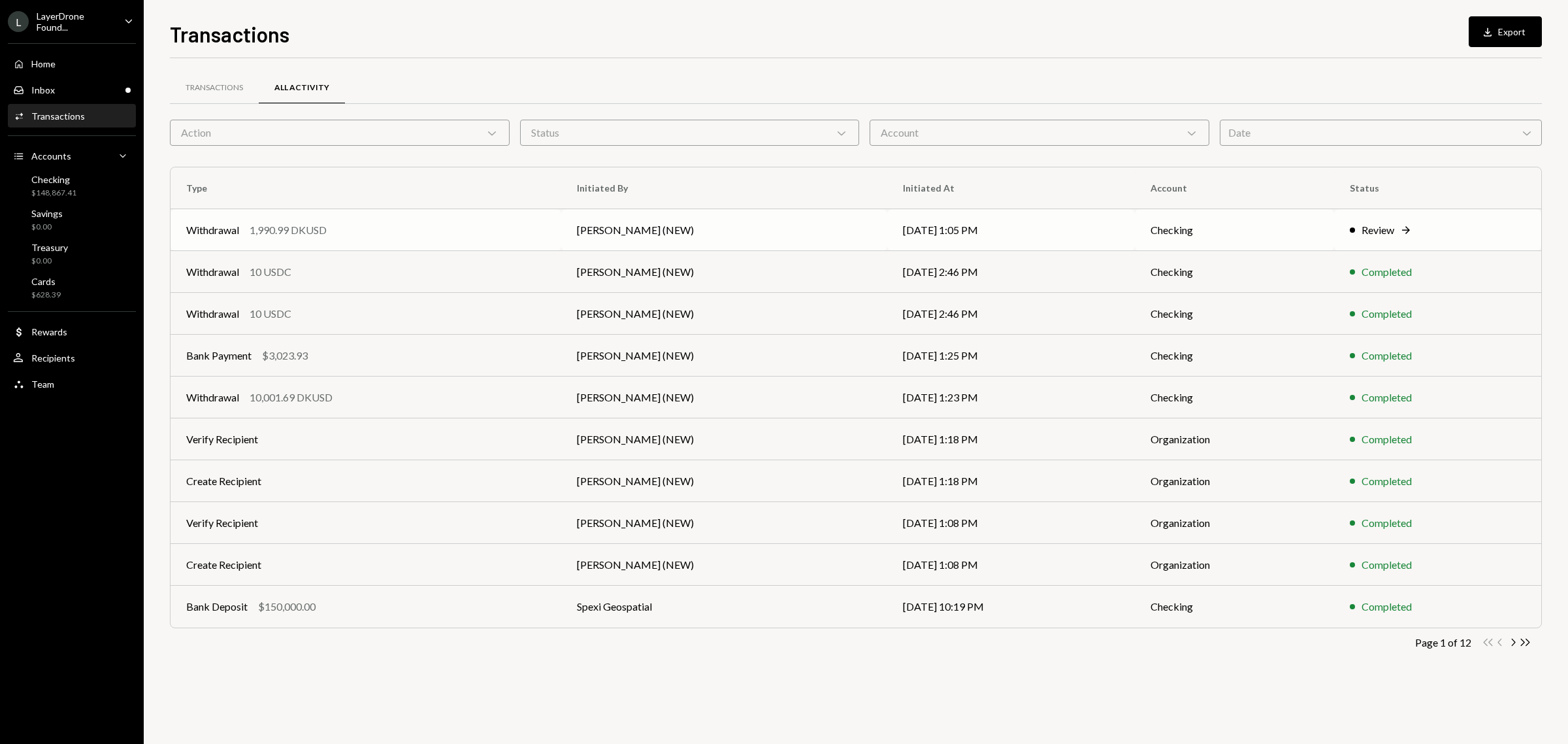
click at [217, 226] on div "Withdrawal" at bounding box center [212, 230] width 53 height 15
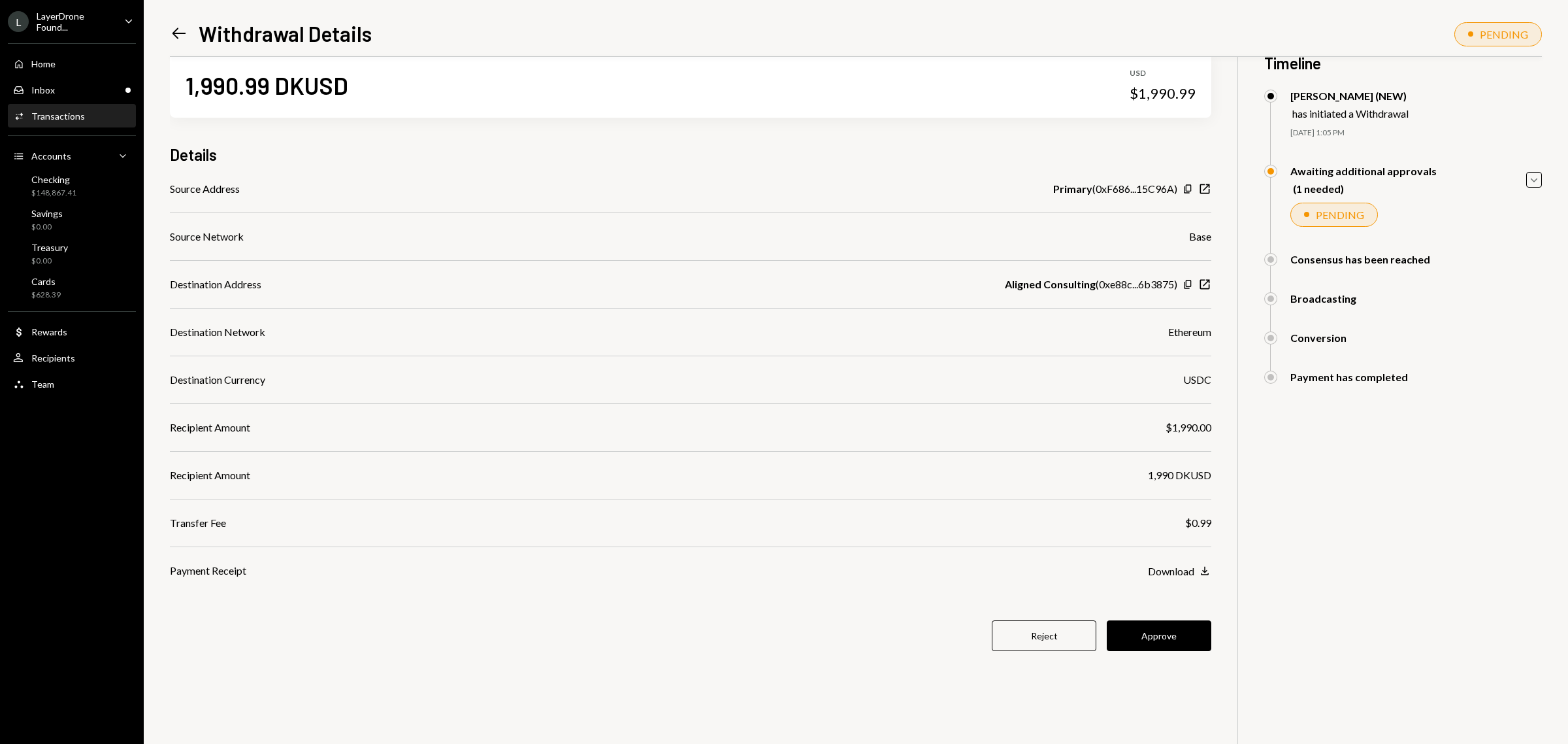
scroll to position [57, 0]
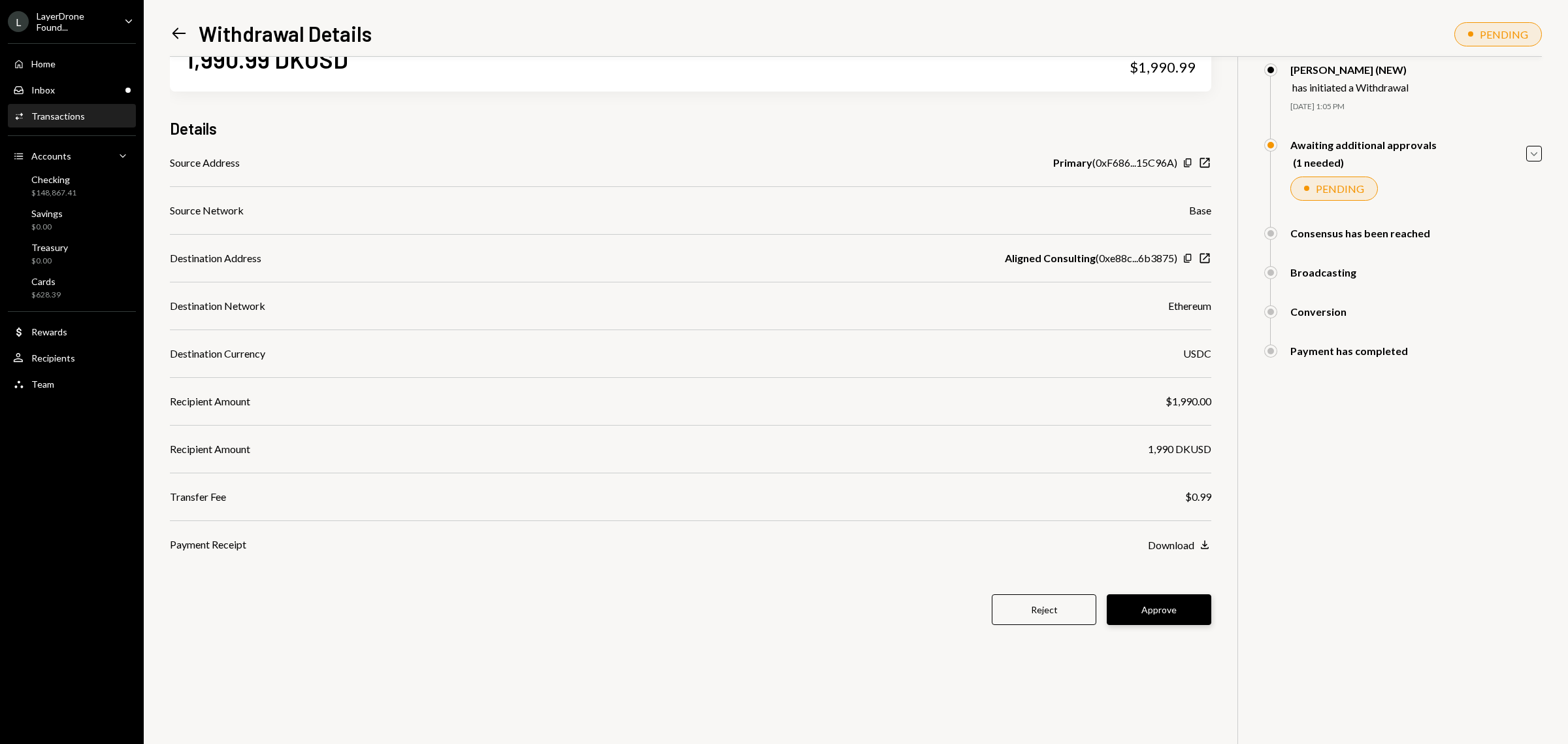
click at [1155, 615] on button "Approve" at bounding box center [1159, 610] width 104 height 31
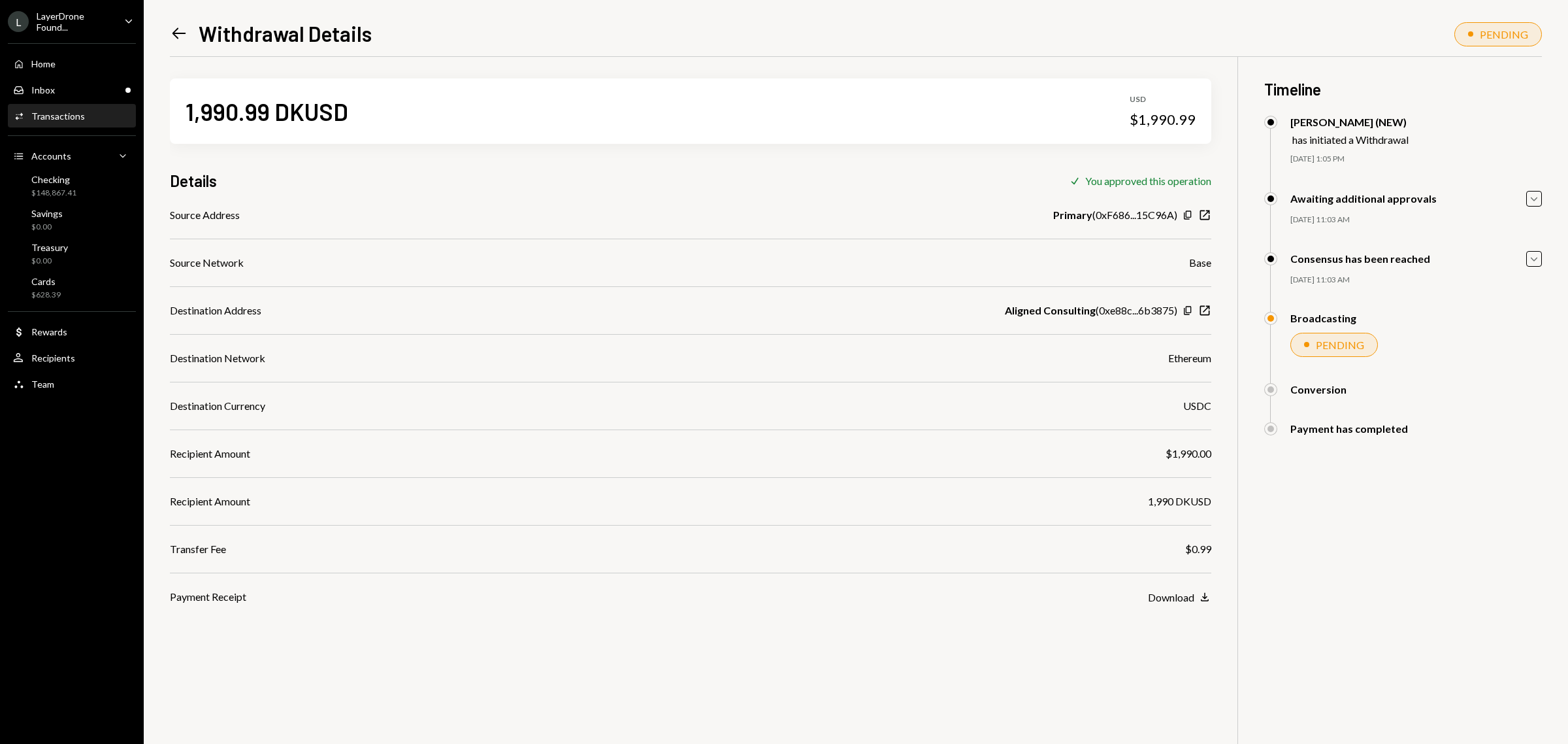
scroll to position [0, 0]
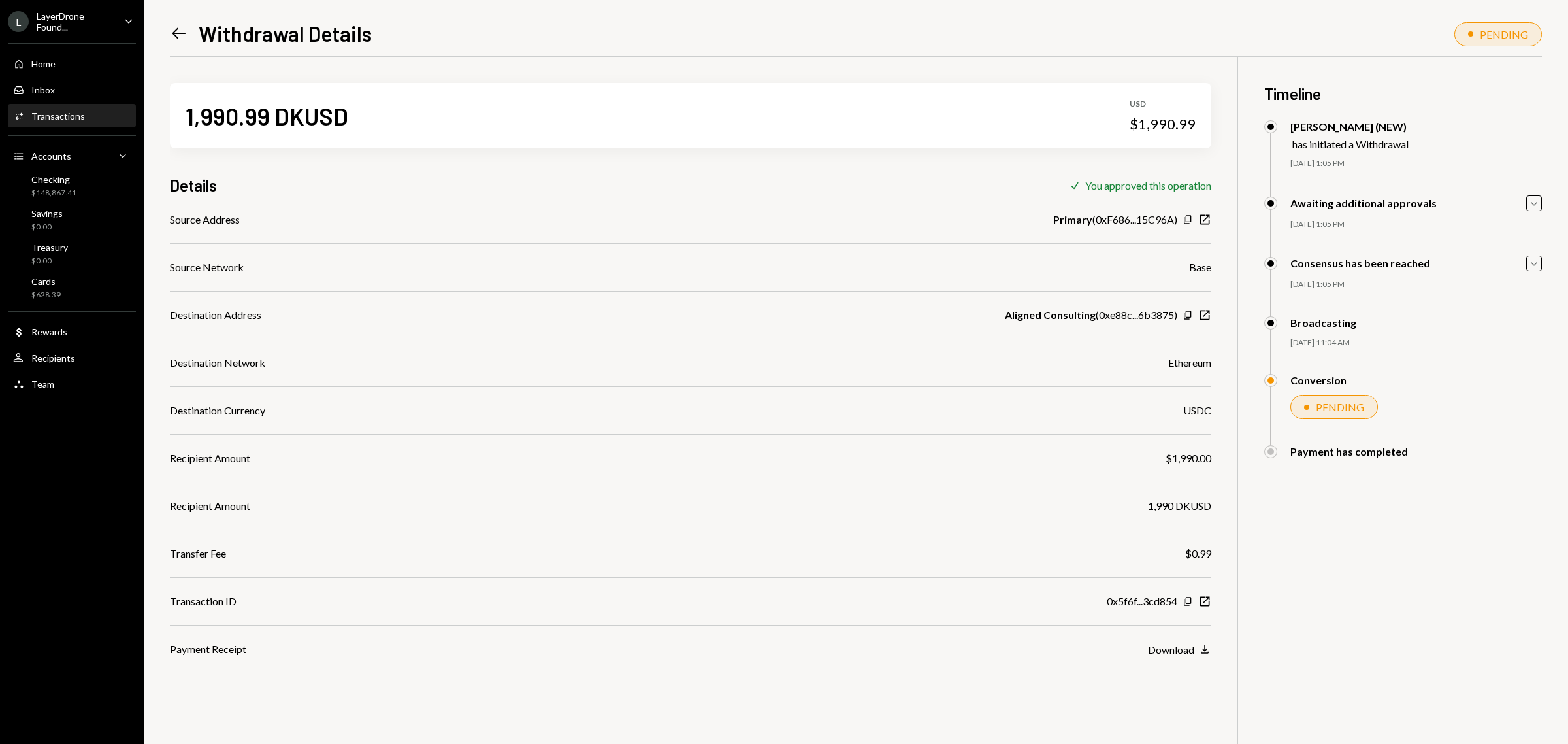
click at [100, 18] on div "LayerDrone Found..." at bounding box center [75, 21] width 77 height 22
click at [344, 27] on h1 "Withdrawal Details" at bounding box center [285, 33] width 173 height 26
click at [58, 79] on div "Inbox Inbox" at bounding box center [72, 90] width 118 height 22
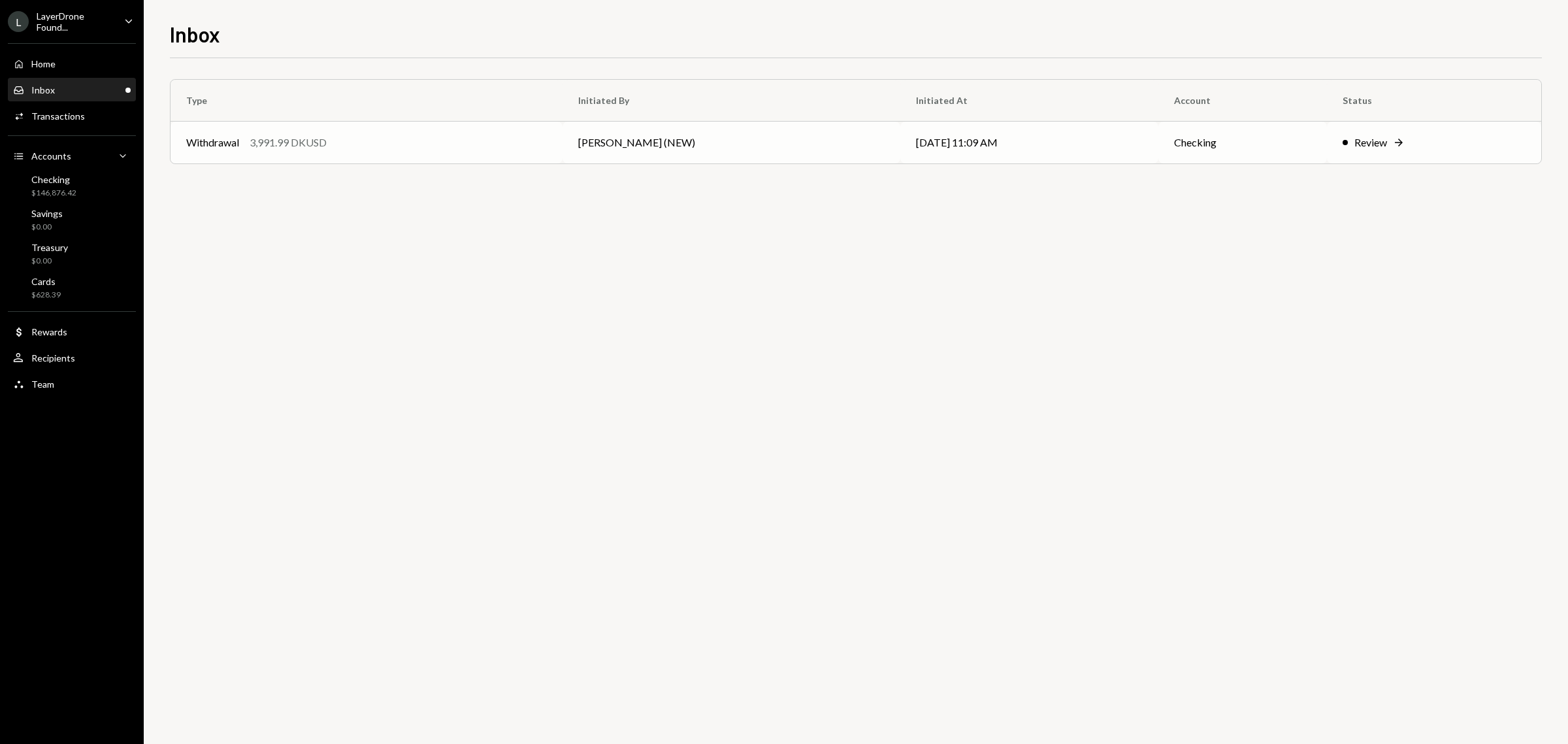
click at [465, 137] on div "Withdrawal 3,991.99 DKUSD" at bounding box center [367, 142] width 361 height 15
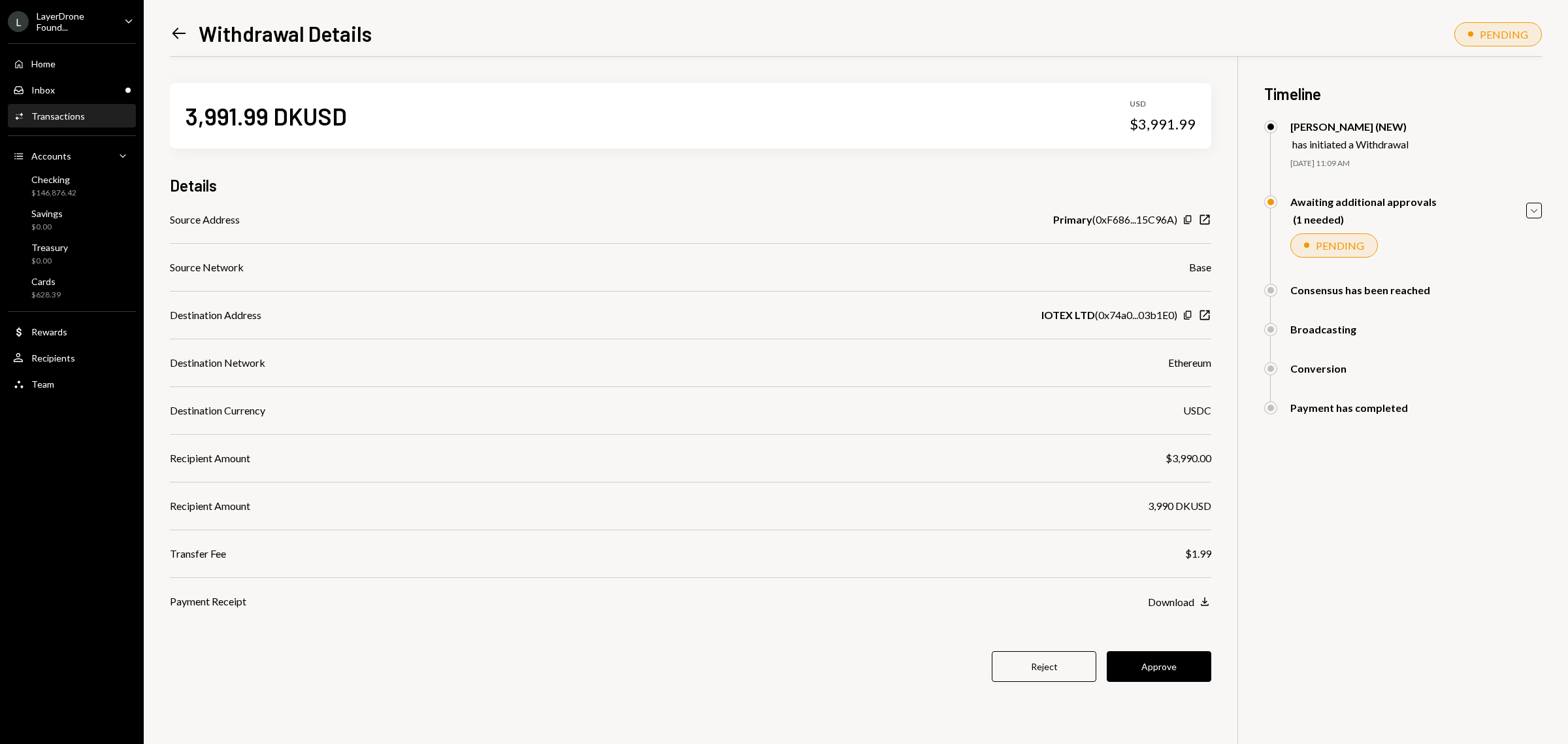
scroll to position [57, 0]
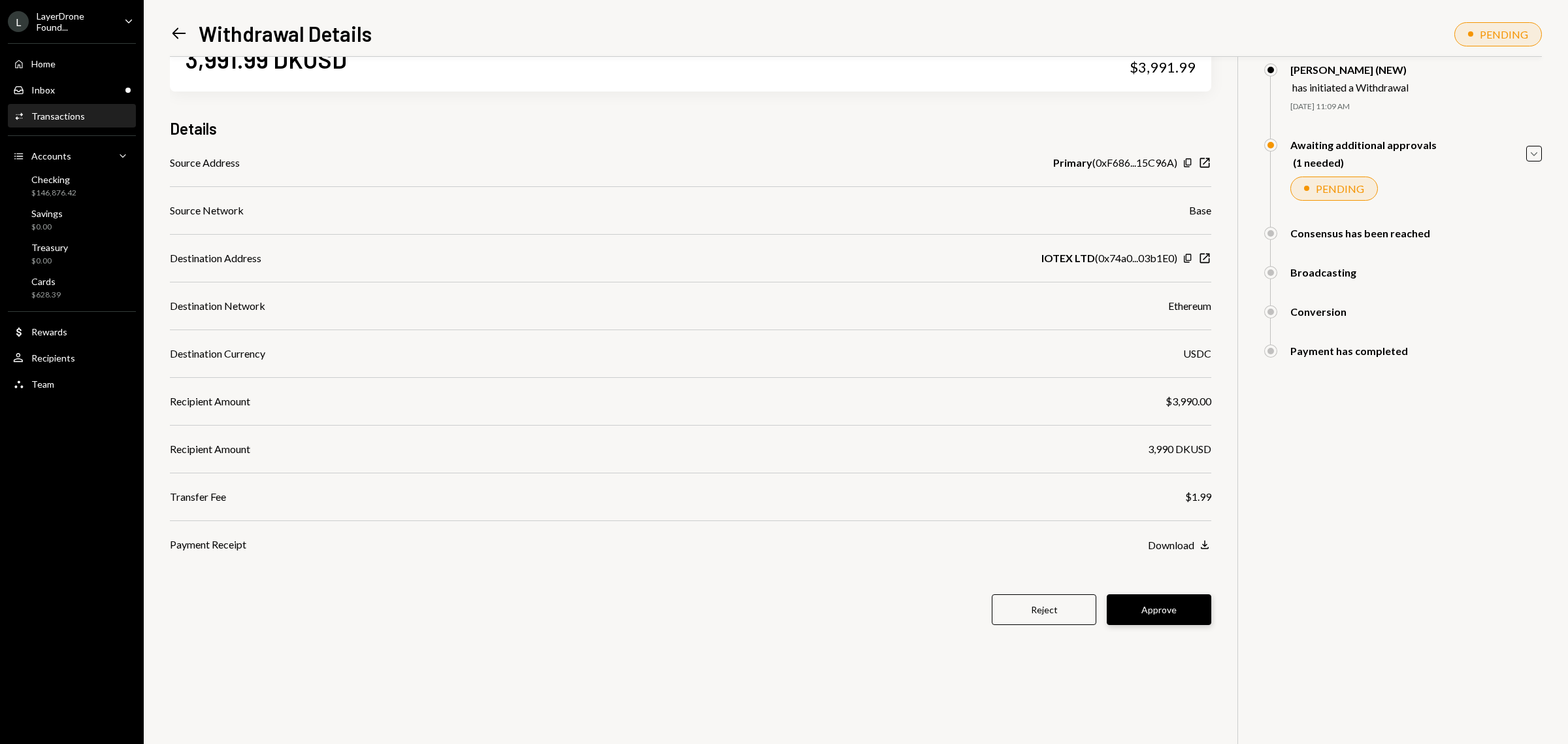
click at [1142, 598] on button "Approve" at bounding box center [1159, 610] width 104 height 31
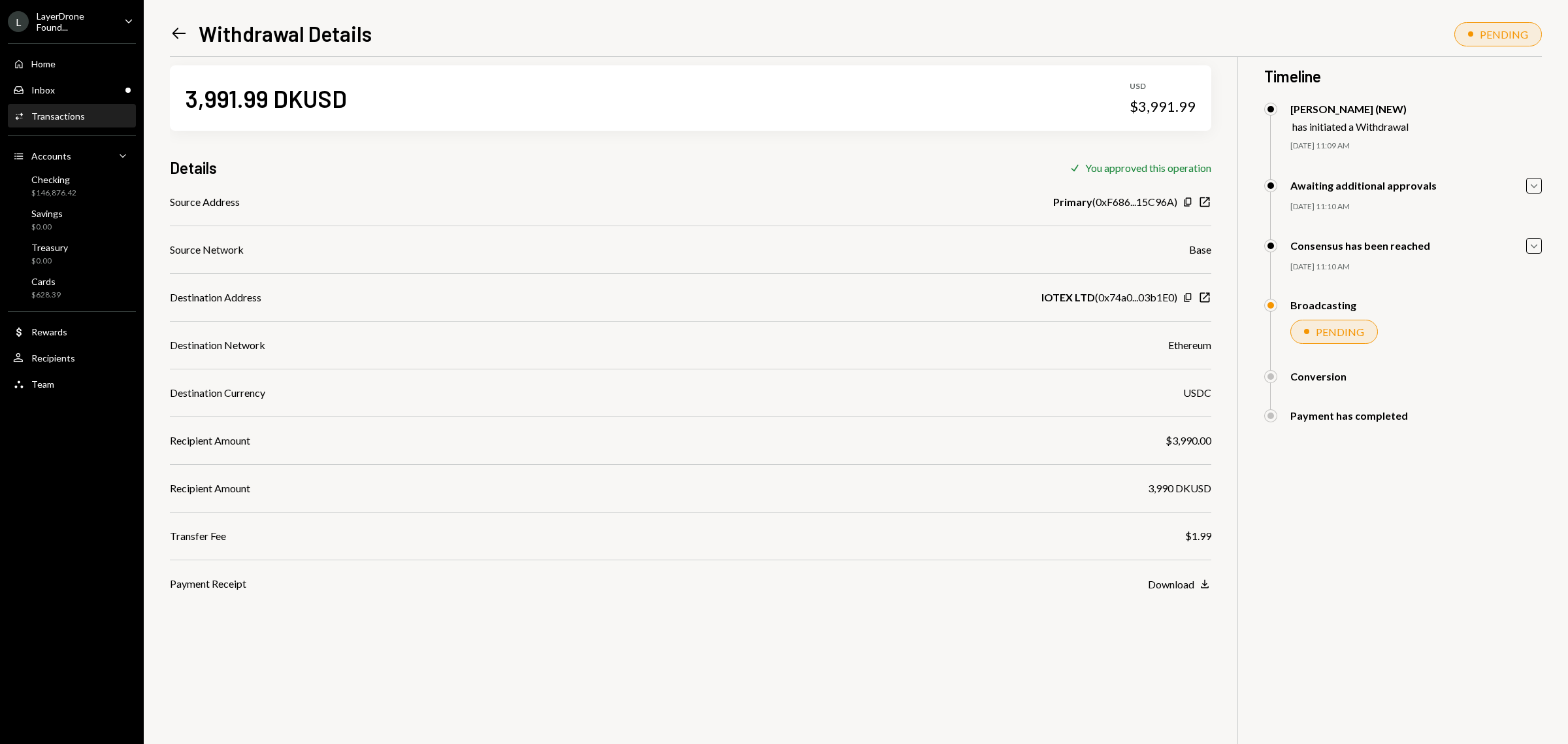
scroll to position [0, 0]
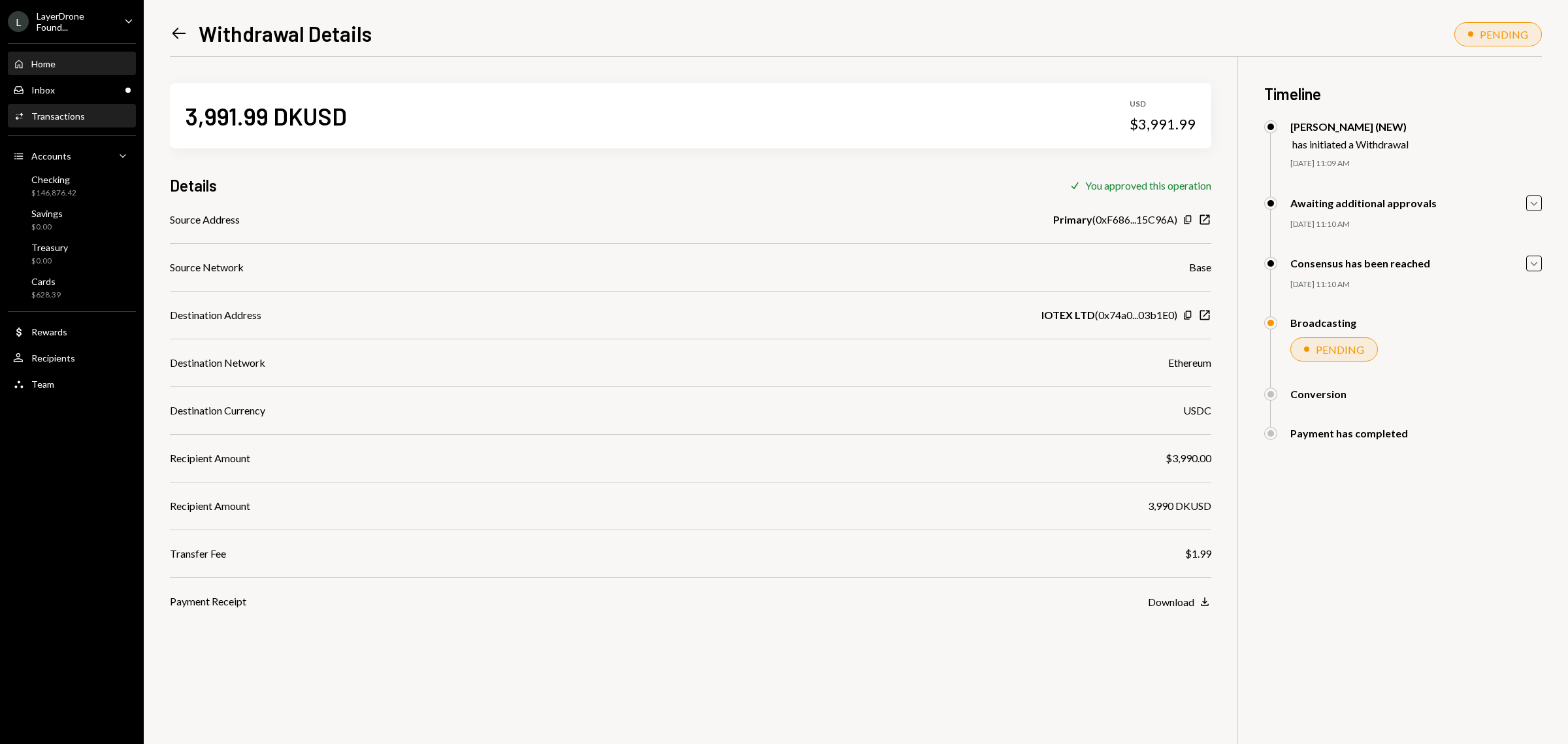
click at [37, 62] on div "Home" at bounding box center [43, 64] width 24 height 12
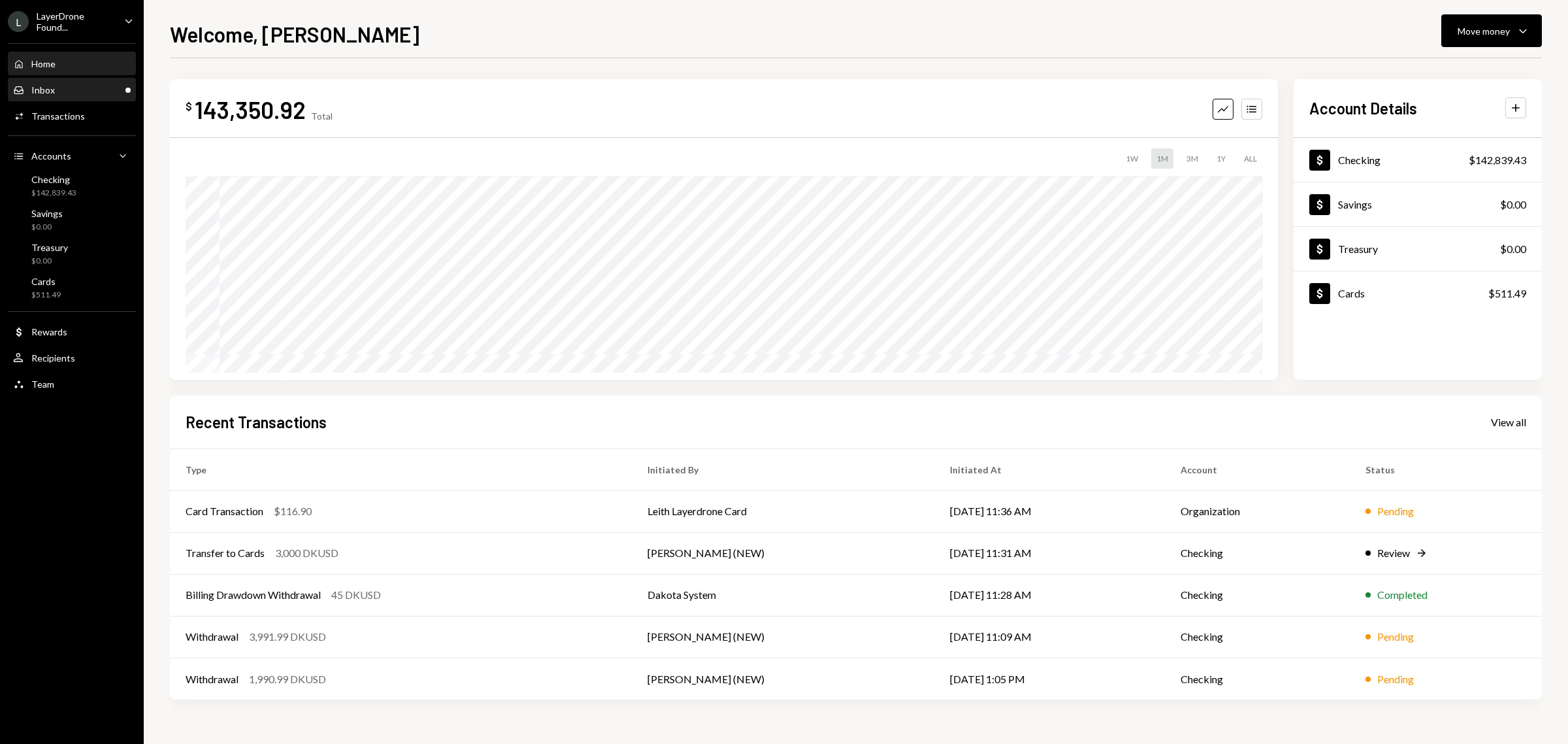
click at [56, 96] on div "Inbox Inbox" at bounding box center [72, 90] width 118 height 22
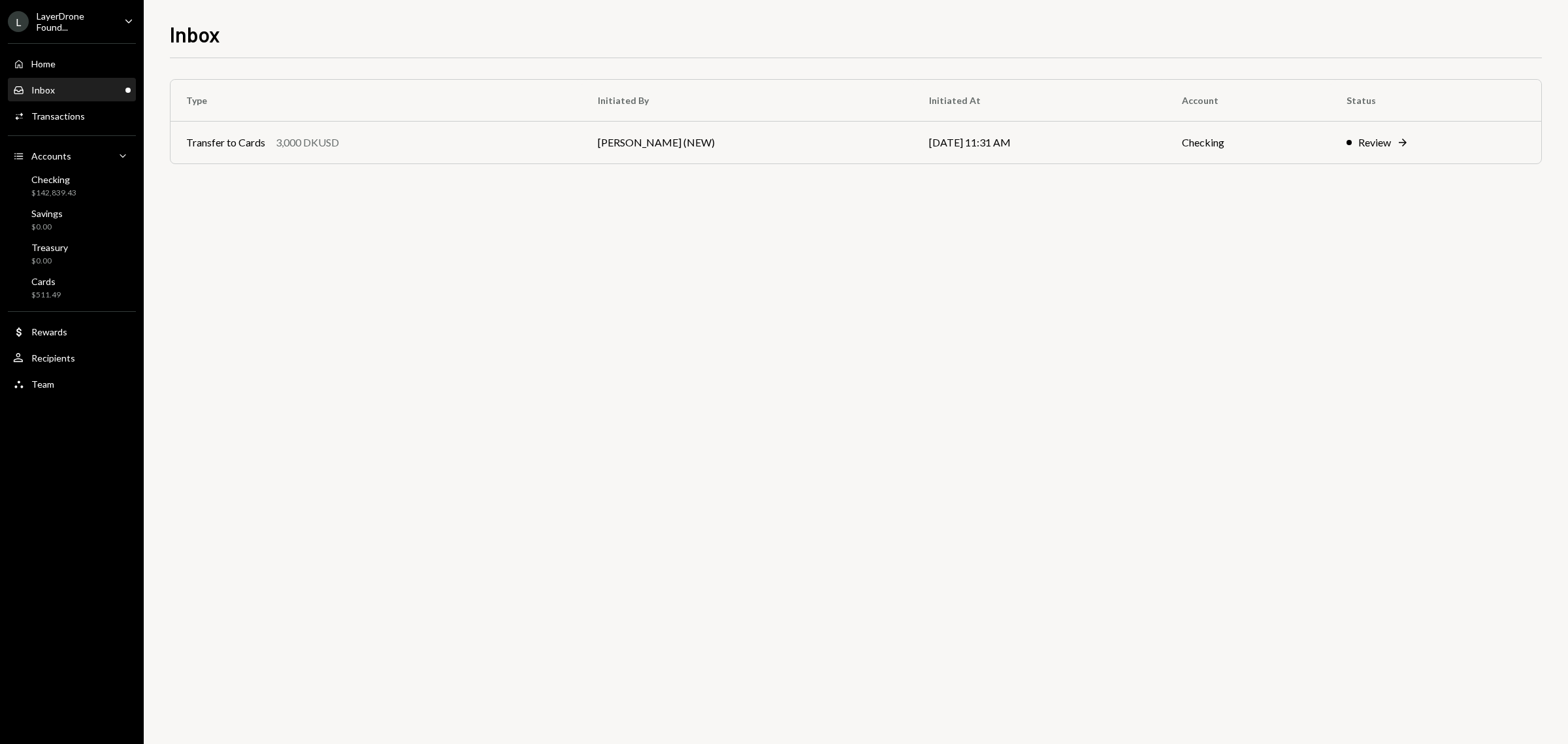
click at [1362, 141] on div "Review" at bounding box center [1375, 142] width 33 height 15
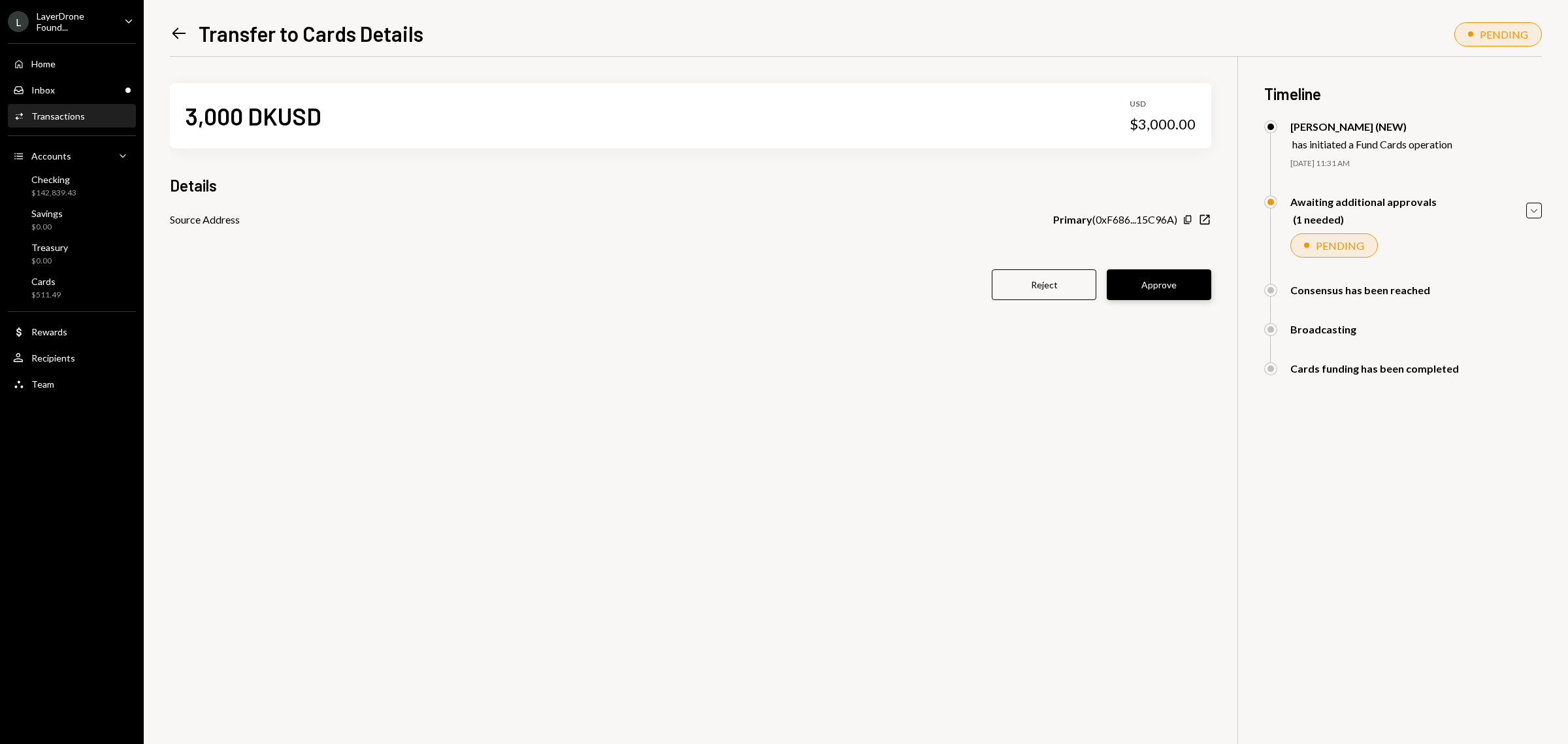
click at [1164, 290] on button "Approve" at bounding box center [1159, 285] width 104 height 31
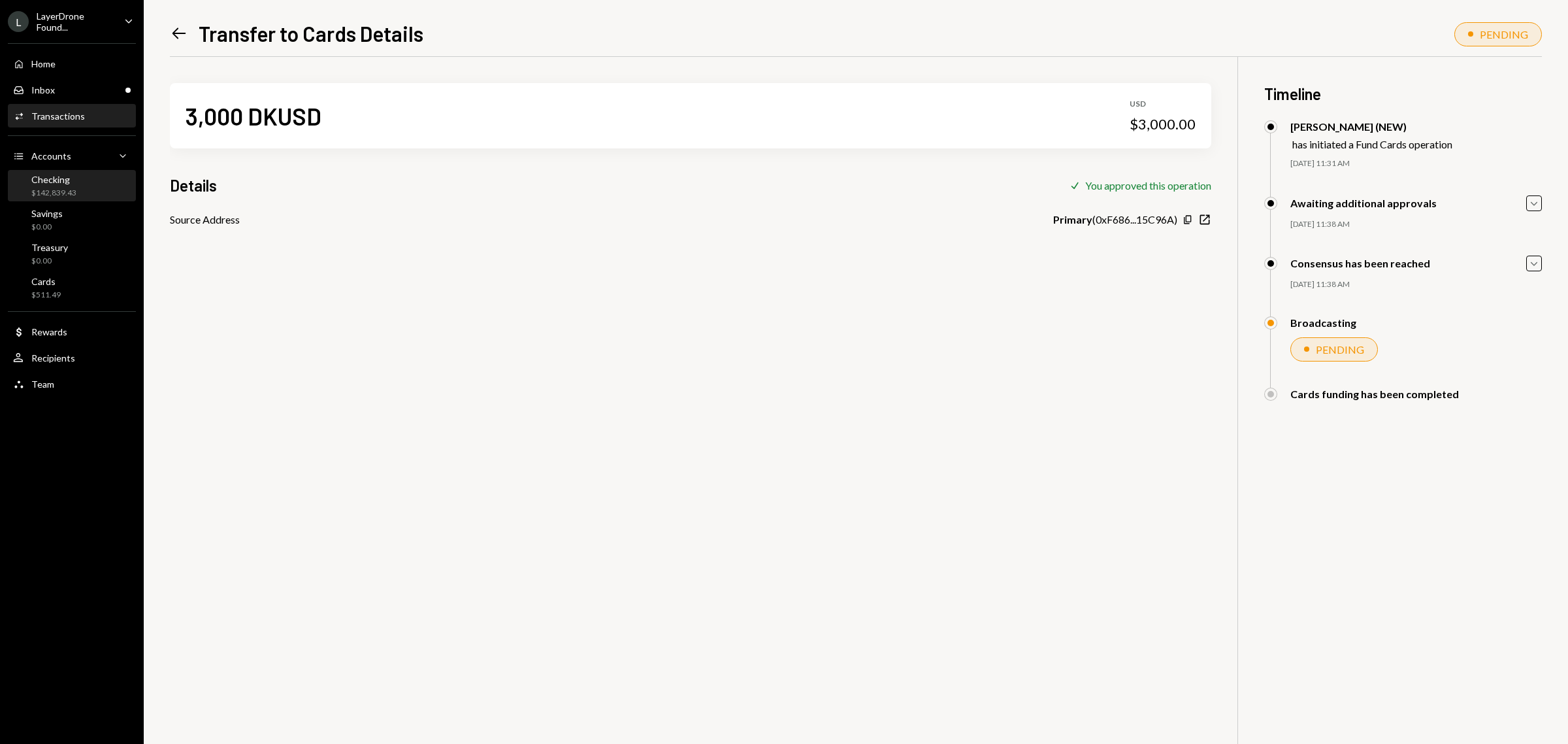
click at [38, 184] on div "Checking $142,839.43" at bounding box center [54, 186] width 45 height 25
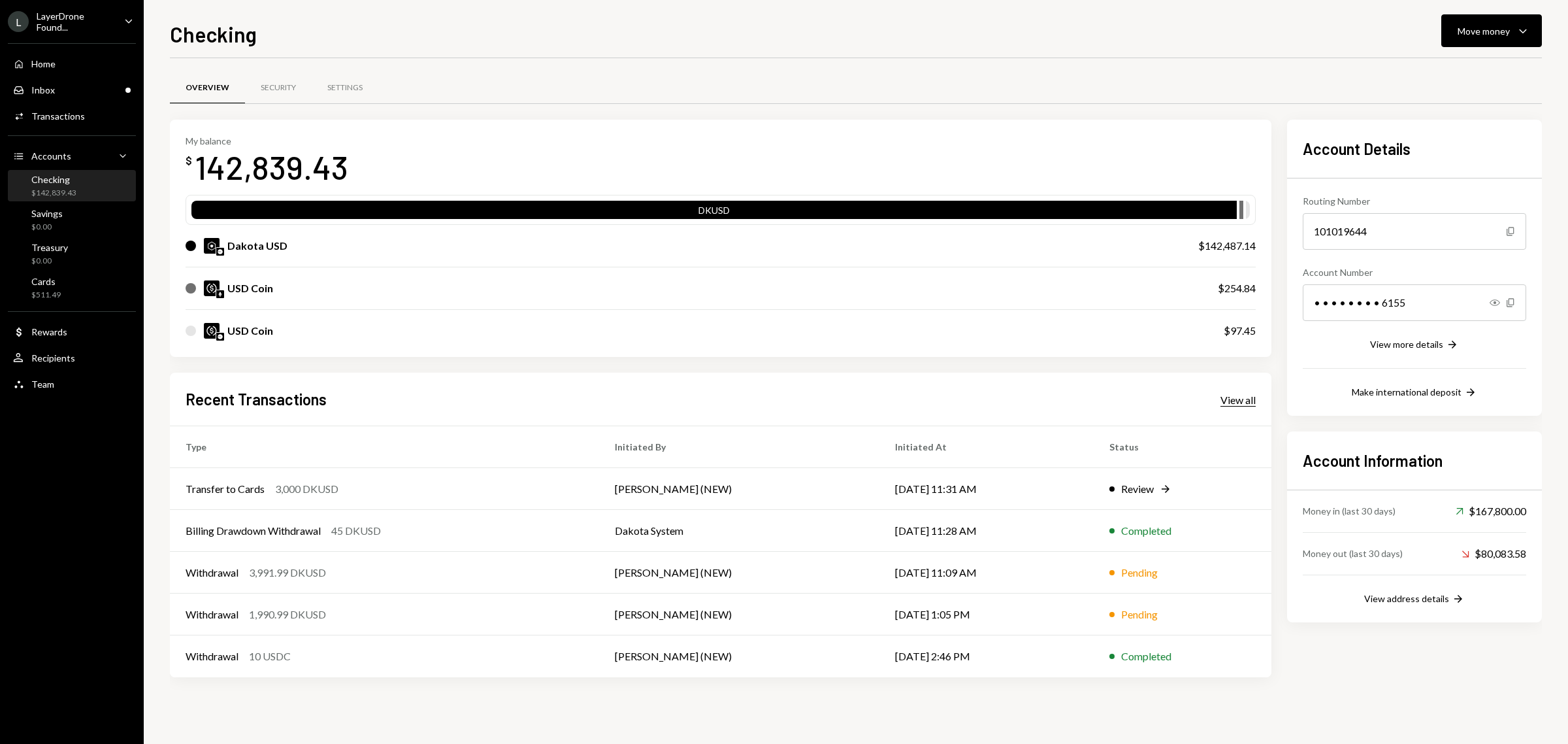
click at [1238, 401] on div "View all" at bounding box center [1238, 400] width 36 height 14
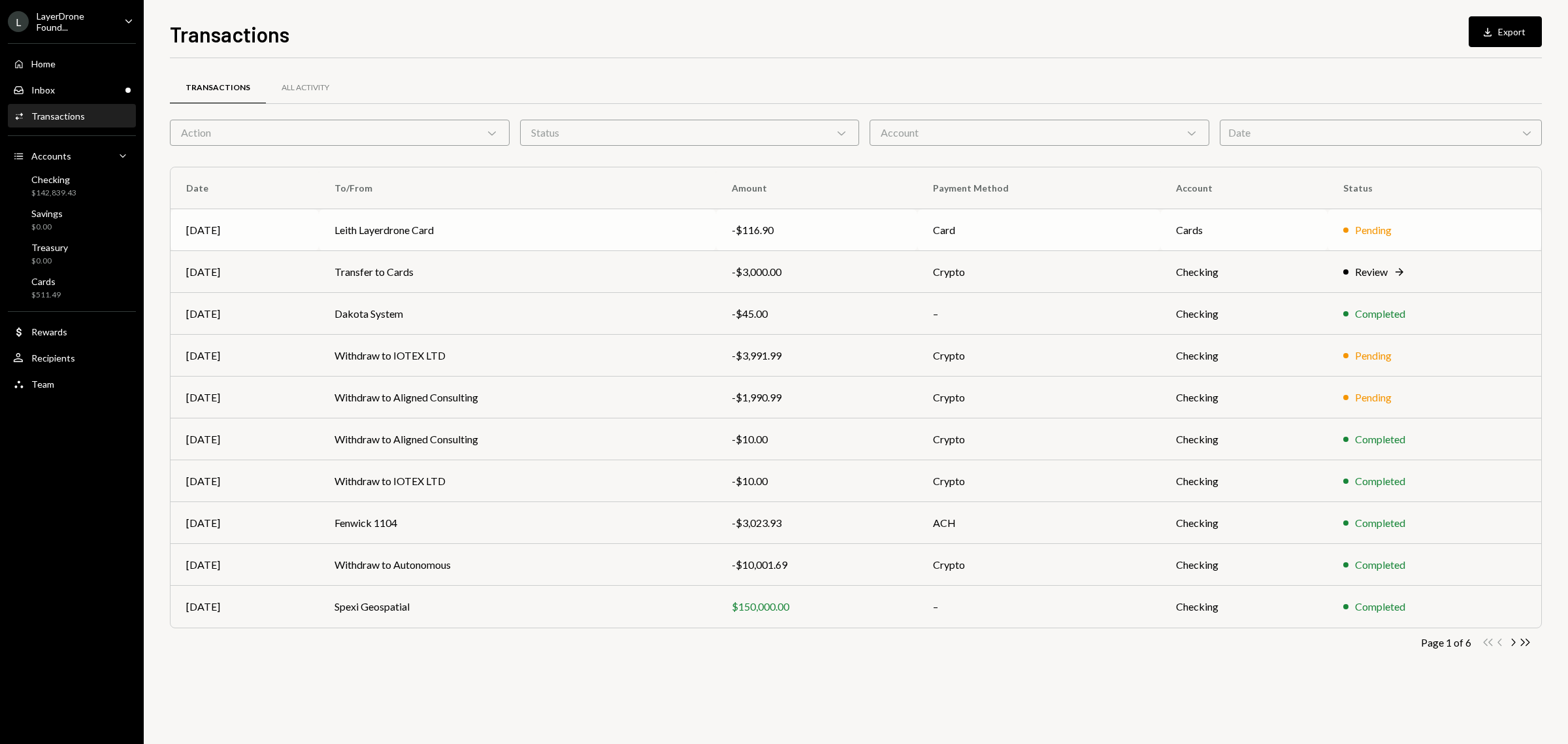
click at [1386, 230] on div "Pending" at bounding box center [1373, 230] width 37 height 15
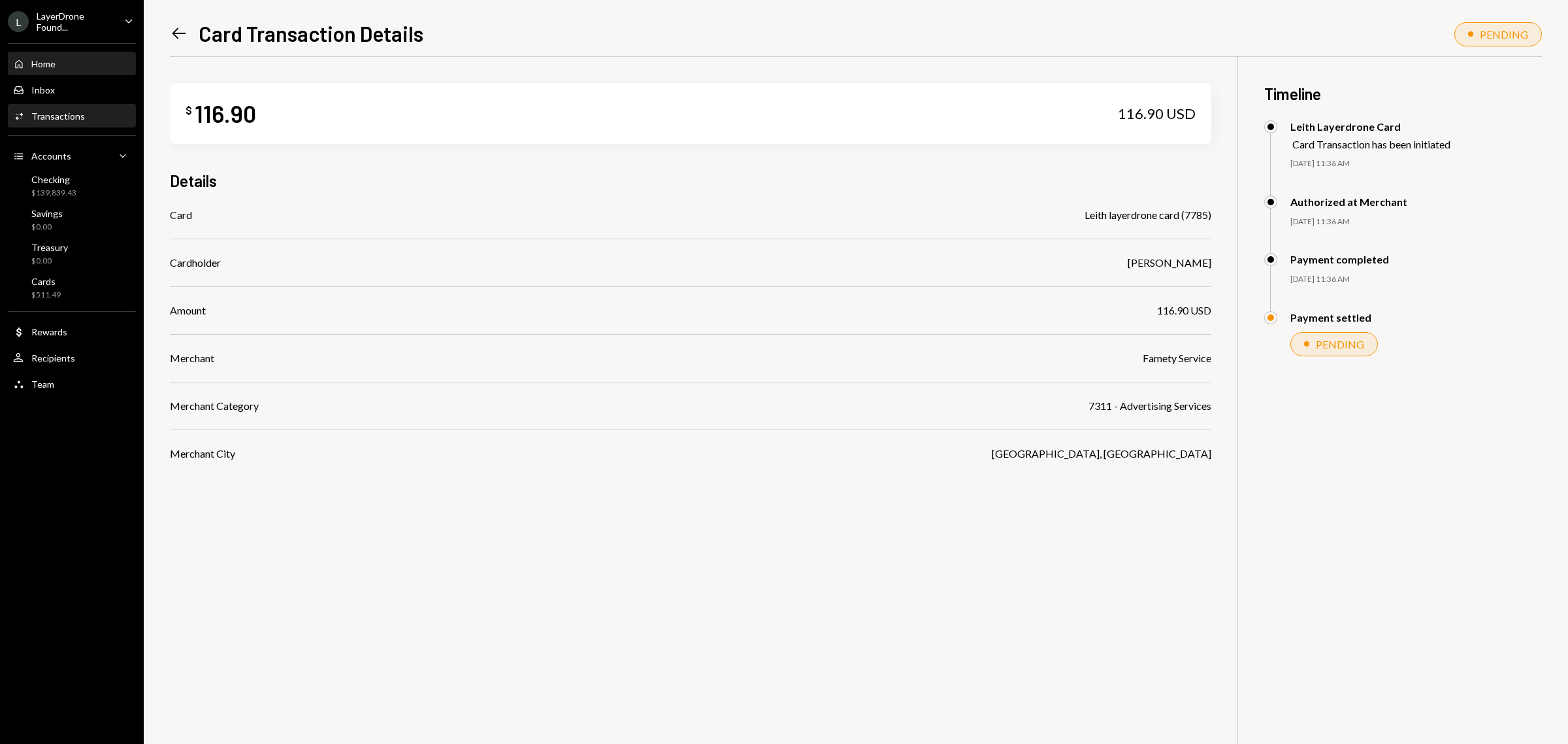
click at [34, 66] on div "Home" at bounding box center [43, 64] width 24 height 12
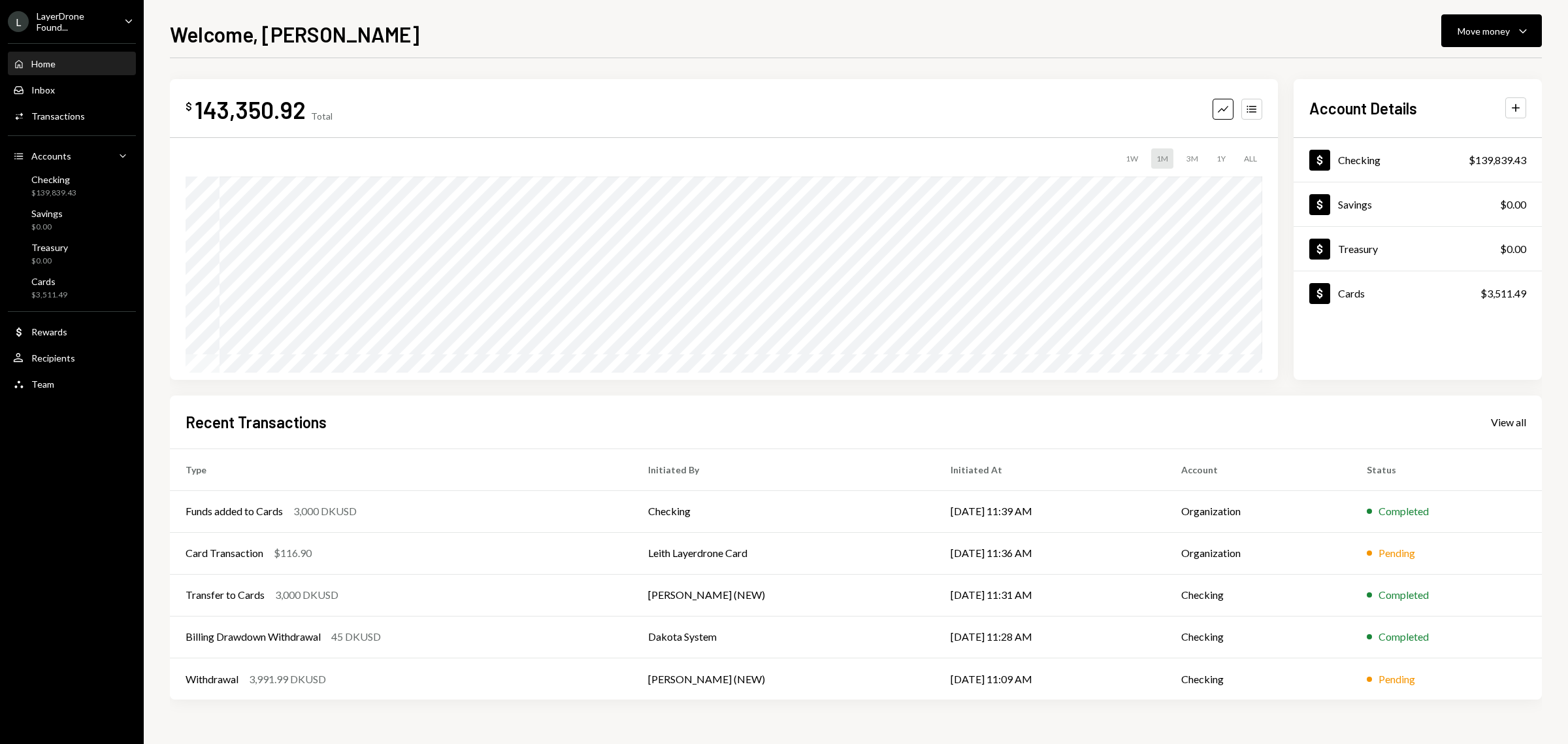
click at [108, 23] on div "LayerDrone Found..." at bounding box center [75, 21] width 77 height 22
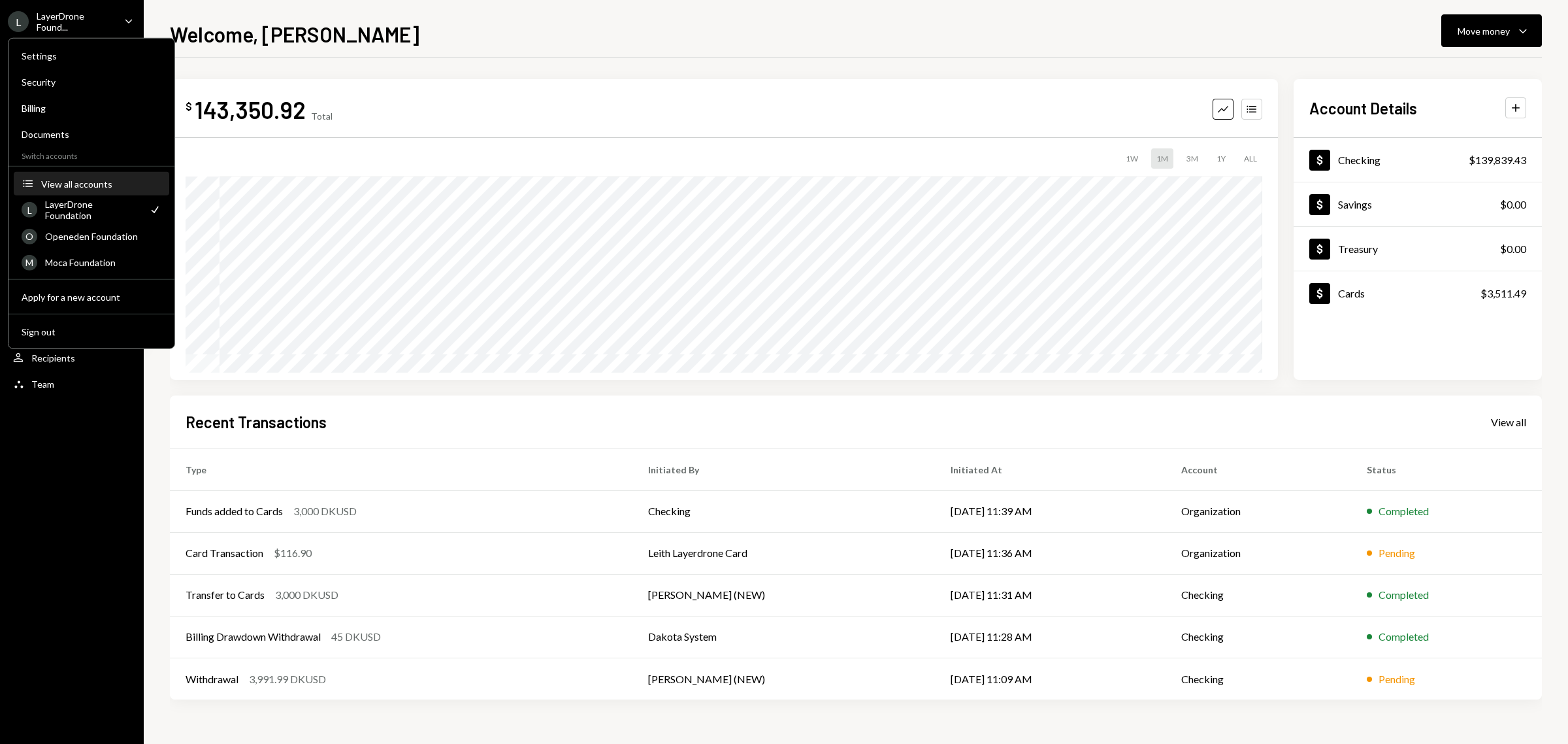
click at [95, 181] on div "View all accounts" at bounding box center [101, 183] width 121 height 12
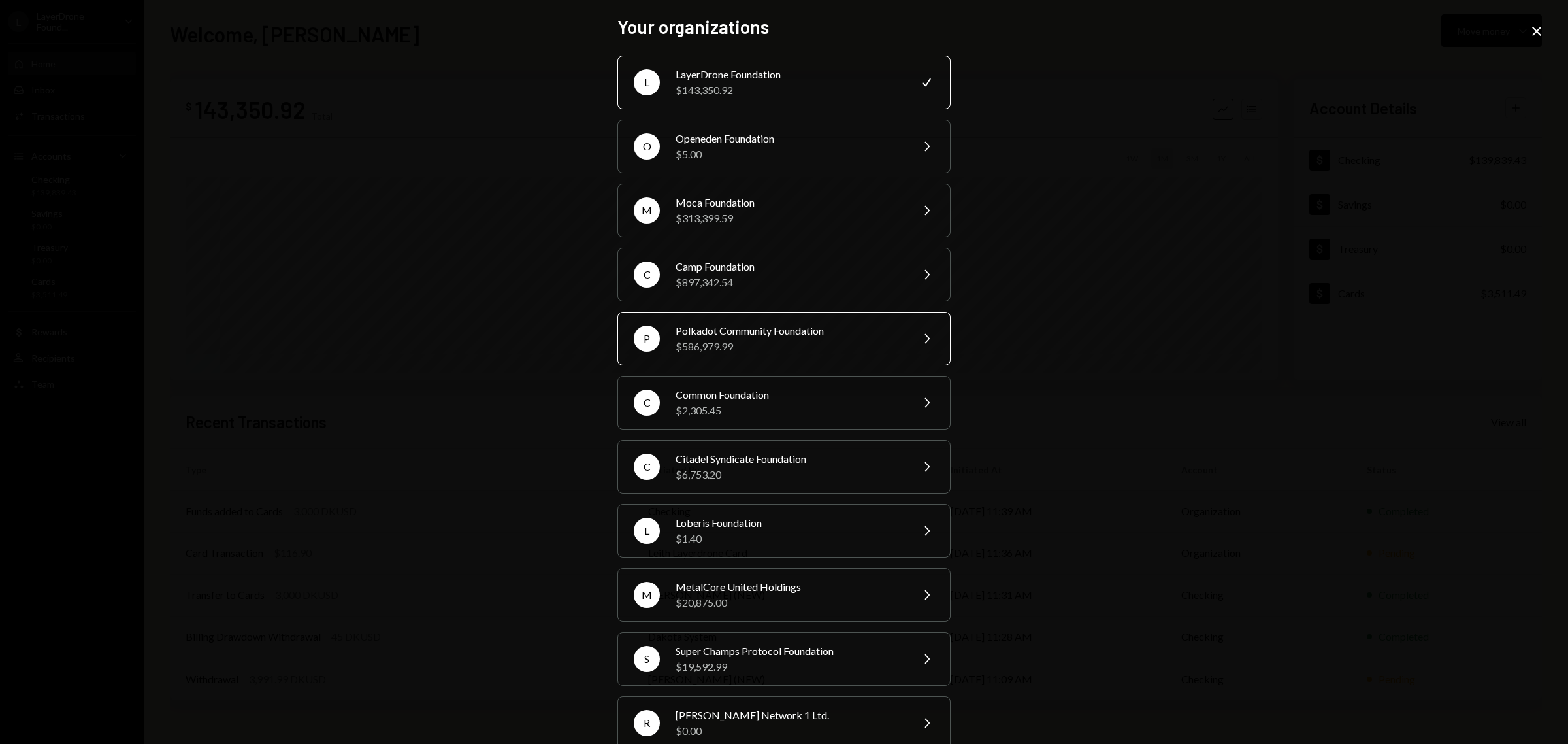
click at [788, 342] on div "$586,979.99" at bounding box center [789, 346] width 228 height 15
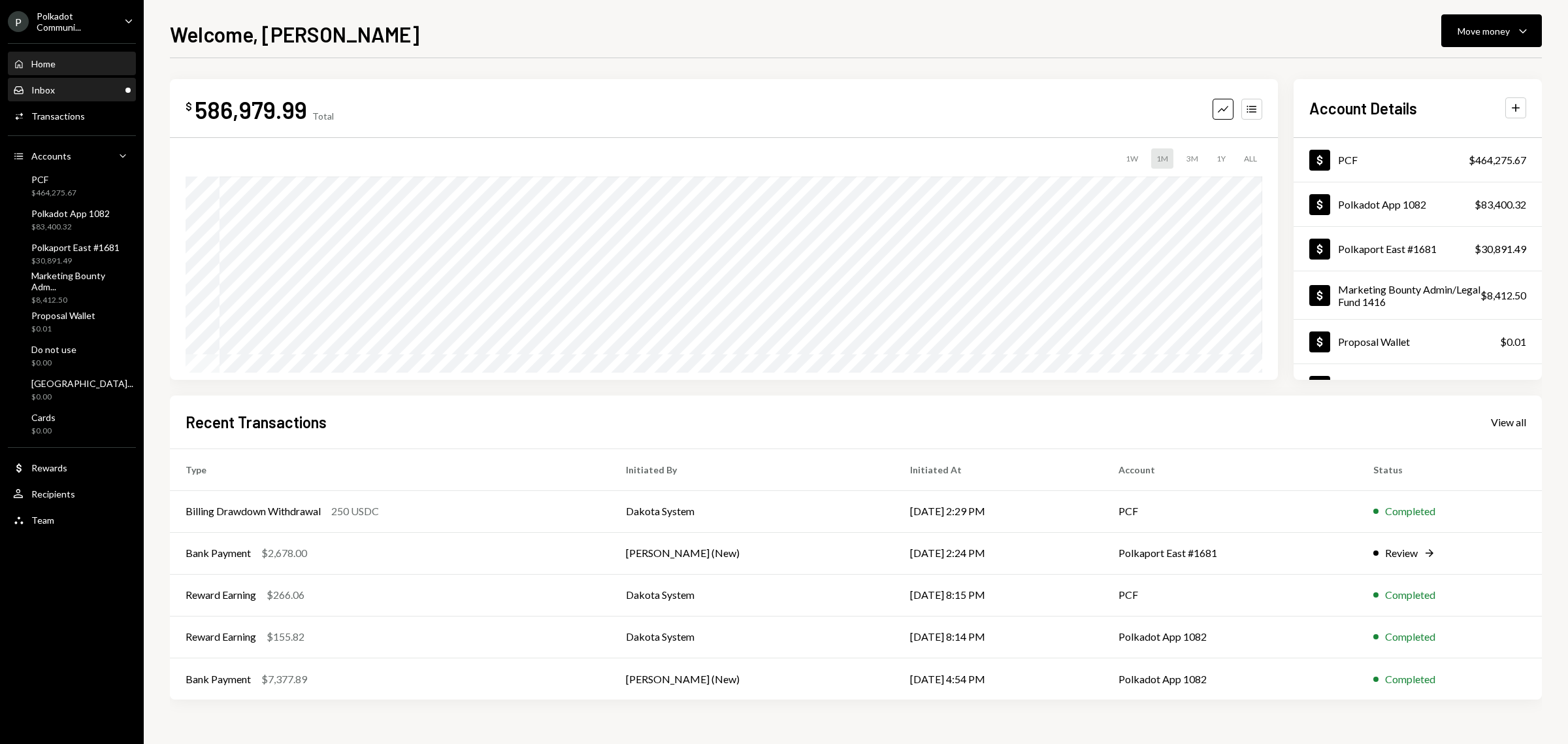
click at [64, 98] on div "Inbox Inbox" at bounding box center [72, 90] width 118 height 22
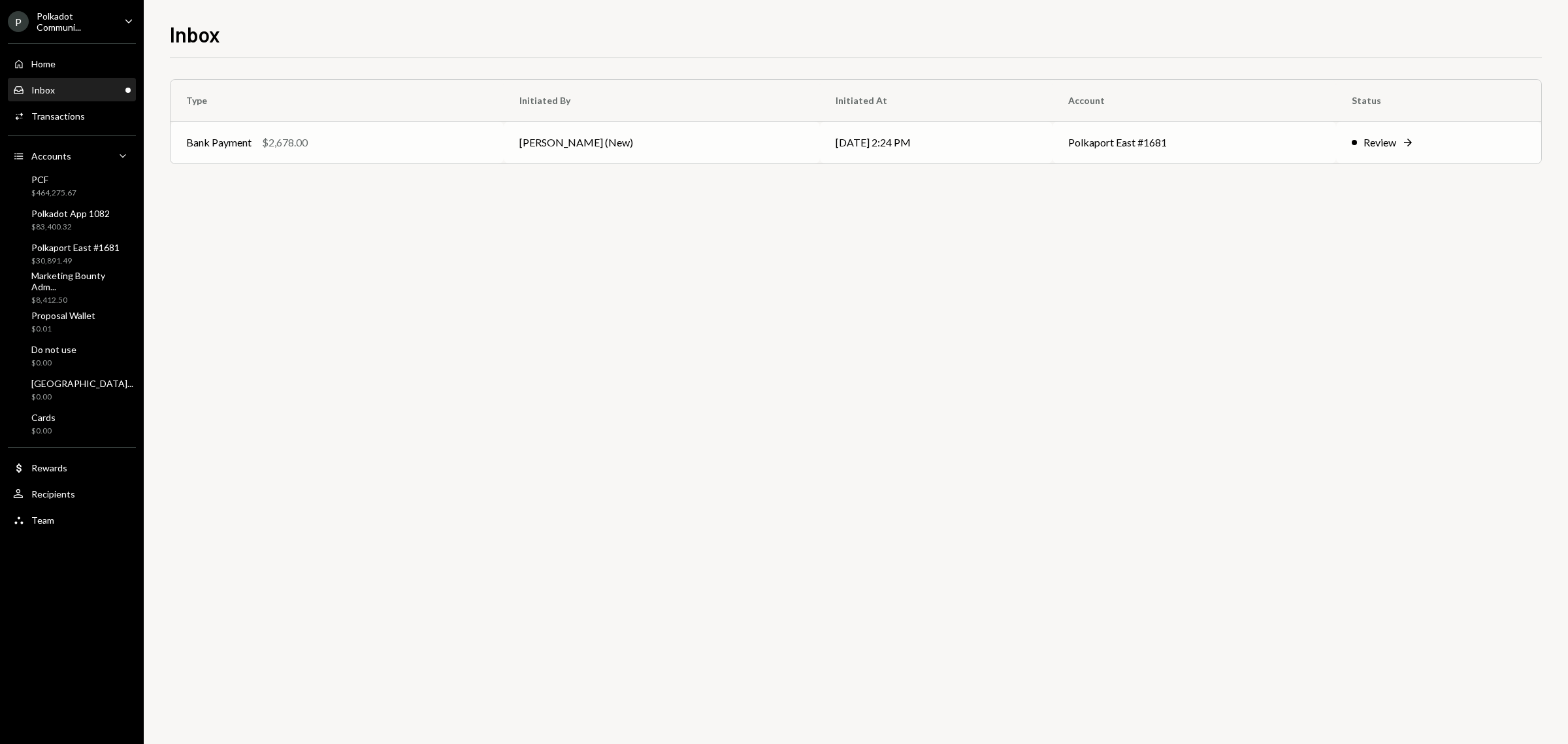
click at [198, 145] on div "Bank Payment" at bounding box center [219, 142] width 66 height 15
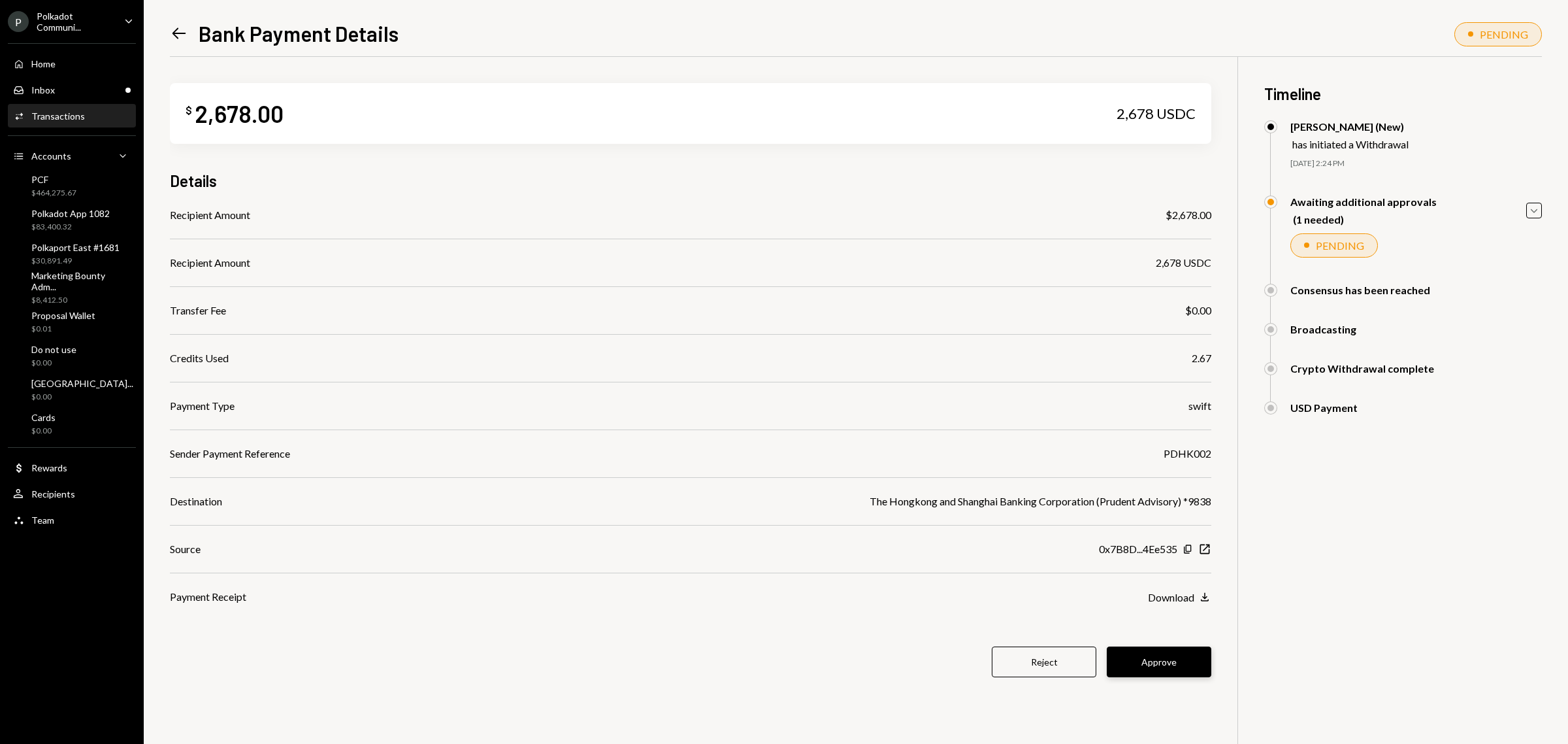
click at [1173, 671] on button "Approve" at bounding box center [1159, 662] width 104 height 31
